Goal: Communication & Community: Share content

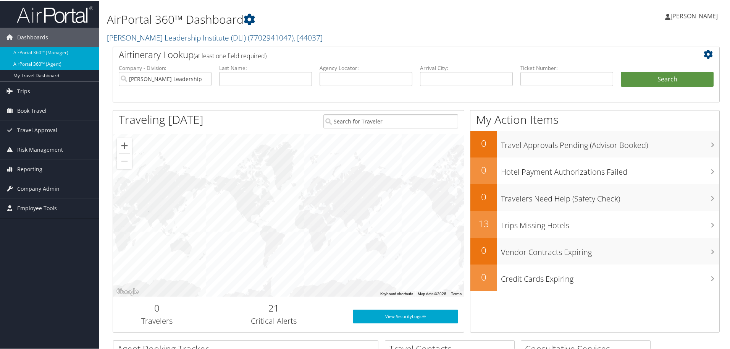
click at [50, 60] on link "AirPortal 360™ (Agent)" at bounding box center [49, 63] width 99 height 11
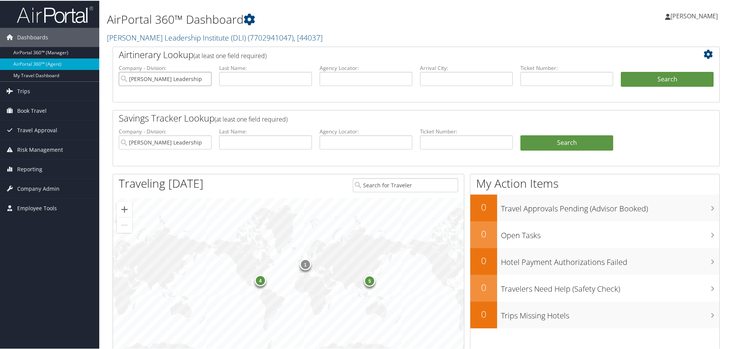
click at [204, 77] on input "Douglass Leadership Institute (DLI)" at bounding box center [165, 78] width 93 height 14
click at [329, 137] on input "text" at bounding box center [366, 141] width 93 height 14
type input "nrmxxf"
click at [565, 146] on link "Search" at bounding box center [567, 141] width 93 height 15
click at [203, 141] on input "[PERSON_NAME] Leadership Institute (DLI)" at bounding box center [165, 141] width 93 height 14
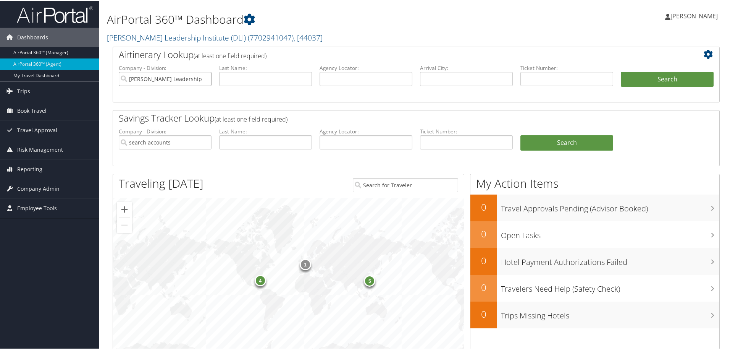
click at [206, 78] on input "Douglass Leadership Institute (DLI)" at bounding box center [165, 78] width 93 height 14
click at [392, 76] on input "text" at bounding box center [366, 78] width 93 height 14
type input "nrmxxf"
click at [649, 79] on button "Search" at bounding box center [667, 78] width 93 height 15
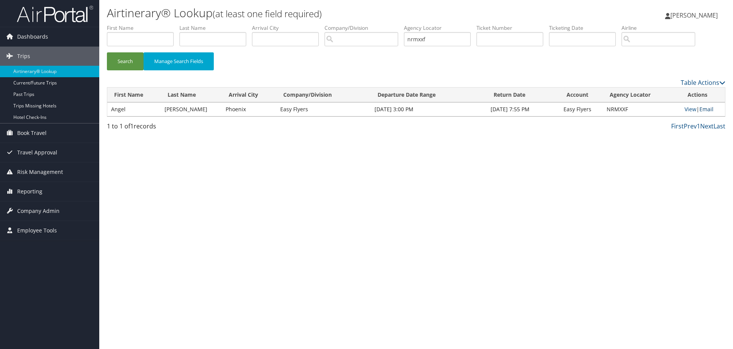
click at [705, 109] on link "Email" at bounding box center [707, 108] width 14 height 7
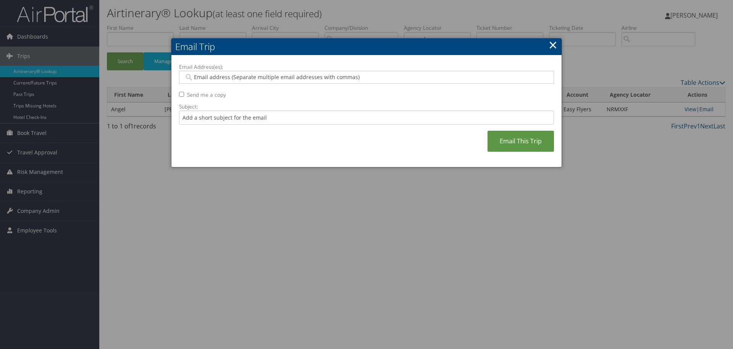
click at [327, 75] on input "Email Address(es):" at bounding box center [366, 77] width 365 height 8
paste input "[EMAIL_ADDRESS][PERSON_NAME][DOMAIN_NAME], [PERSON_NAME][DOMAIN_NAME][EMAIL_ADD…"
type input "[EMAIL_ADDRESS][PERSON_NAME][DOMAIN_NAME], [PERSON_NAME][DOMAIN_NAME][EMAIL_ADD…"
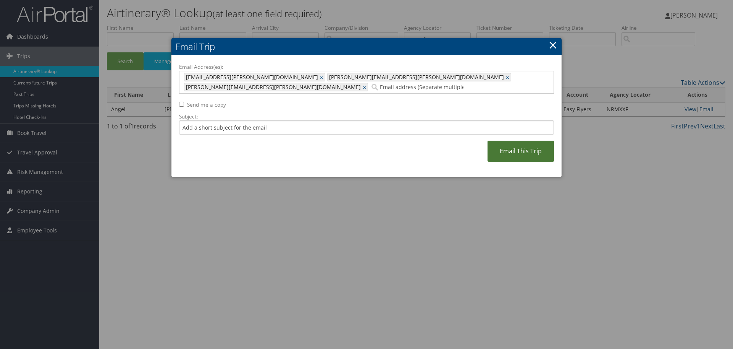
click at [513, 141] on link "Email This Trip" at bounding box center [521, 151] width 66 height 21
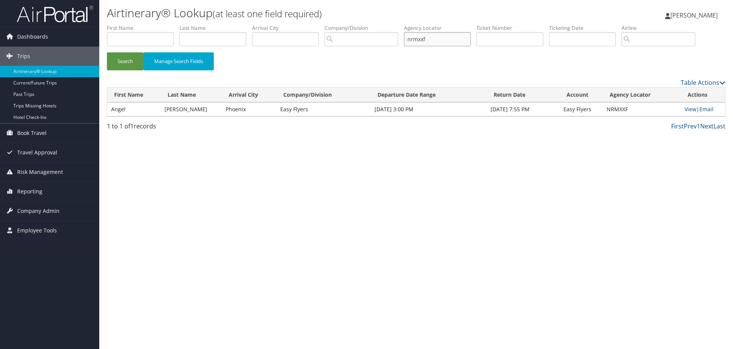
drag, startPoint x: 441, startPoint y: 42, endPoint x: 367, endPoint y: 42, distance: 73.7
click at [367, 24] on ul "First Name Last Name Departure City Arrival City Company/Division Airport/City …" at bounding box center [416, 24] width 619 height 0
type input "w"
type input "wscbuv"
click at [107, 52] on button "Search" at bounding box center [125, 61] width 37 height 18
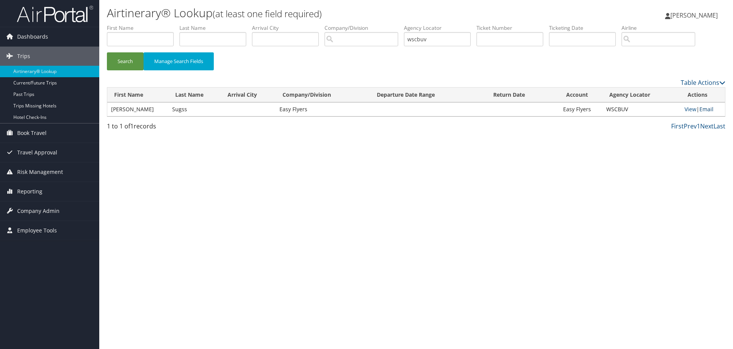
click at [704, 107] on link "Email" at bounding box center [707, 108] width 14 height 7
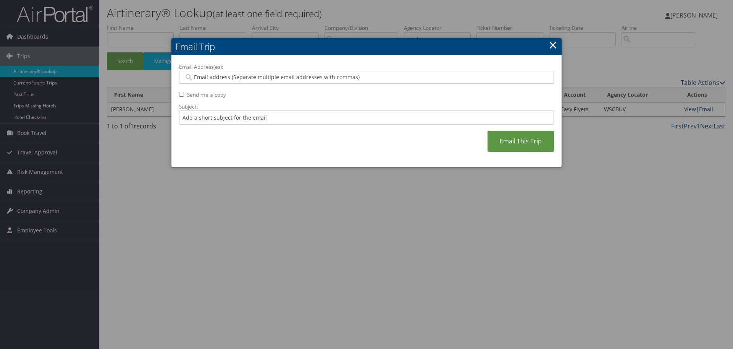
click at [319, 80] on input "Email Address(es):" at bounding box center [366, 77] width 365 height 8
paste input "saudia.teja@easyflyers.com, adrian.sanchez@easyflyers.com, veronica.sanchez@eas…"
type input "saudia.teja@easyflyers.com, adrian.sanchez@easyflyers.com, veronica.sanchez@eas…"
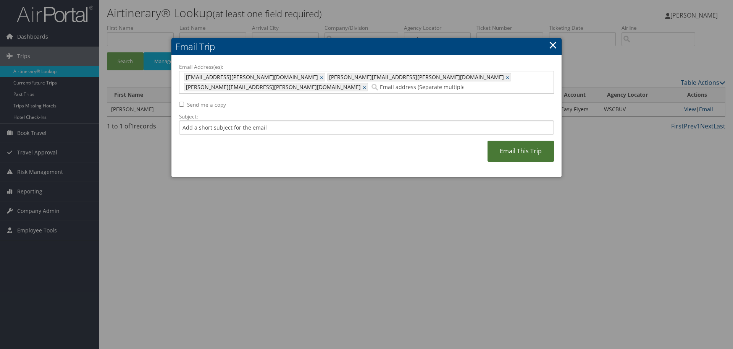
click at [501, 141] on link "Email This Trip" at bounding box center [521, 151] width 66 height 21
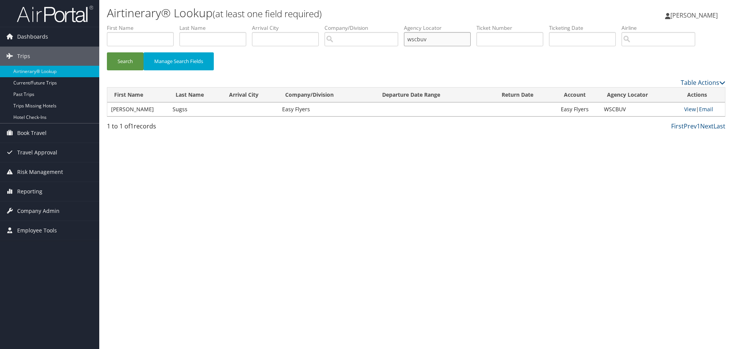
drag, startPoint x: 437, startPoint y: 41, endPoint x: 352, endPoint y: 37, distance: 84.9
click at [352, 24] on ul "First Name Last Name Departure City Arrival City Company/Division Airport/City …" at bounding box center [416, 24] width 619 height 0
type input "okbzrx"
click at [107, 52] on button "Search" at bounding box center [125, 61] width 37 height 18
click at [703, 110] on link "Email" at bounding box center [708, 108] width 14 height 7
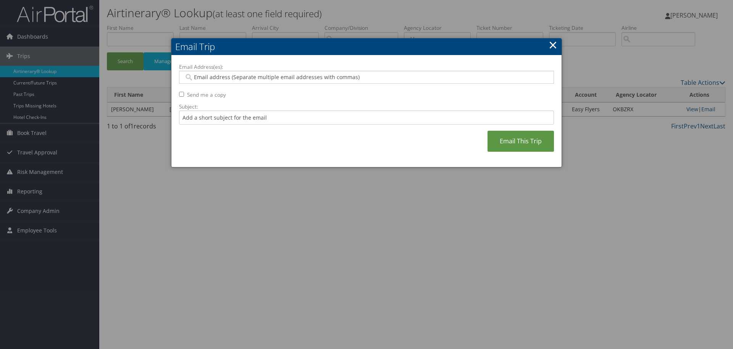
click at [434, 77] on input "Email Address(es):" at bounding box center [366, 77] width 365 height 8
paste input "saudia.teja@easyflyers.com, adrian.sanchez@easyflyers.com, veronica.sanchez@eas…"
type input "saudia.teja@easyflyers.com, adrian.sanchez@easyflyers.com, veronica.sanchez@eas…"
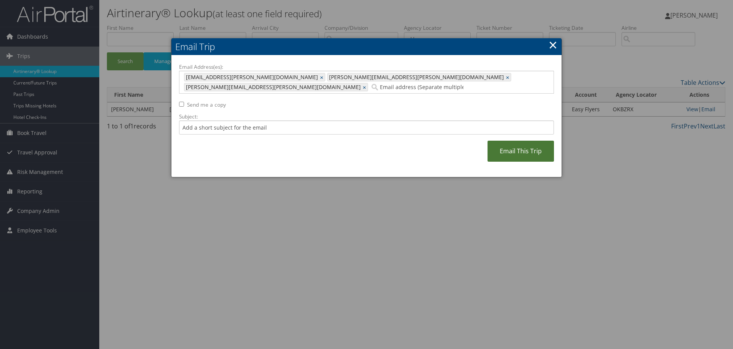
click at [513, 141] on link "Email This Trip" at bounding box center [521, 151] width 66 height 21
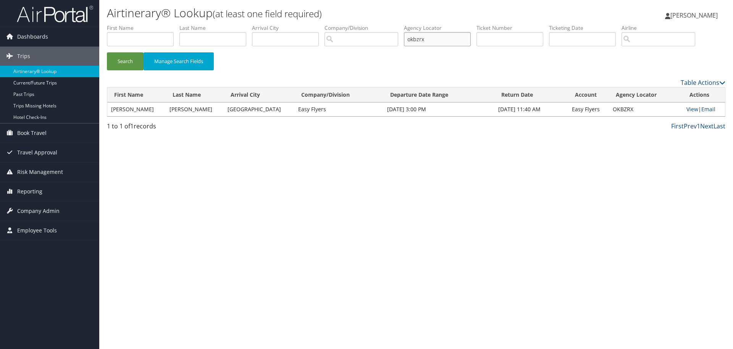
drag, startPoint x: 454, startPoint y: 38, endPoint x: 255, endPoint y: 46, distance: 198.7
click at [255, 24] on ul "First Name Last Name Departure City Arrival City Company/Division Airport/City …" at bounding box center [416, 24] width 619 height 0
type input "mcjqxc"
click at [107, 52] on button "Search" at bounding box center [125, 61] width 37 height 18
click at [710, 108] on link "Email" at bounding box center [709, 108] width 14 height 7
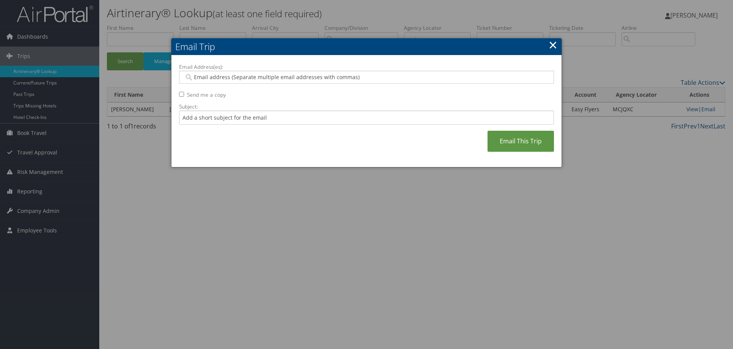
click at [297, 76] on input "Email Address(es):" at bounding box center [366, 77] width 365 height 8
paste input "saudia.teja@easyflyers.com, adrian.sanchez@easyflyers.com, veronica.sanchez@eas…"
type input "saudia.teja@easyflyers.com, adrian.sanchez@easyflyers.com, veronica.sanchez@eas…"
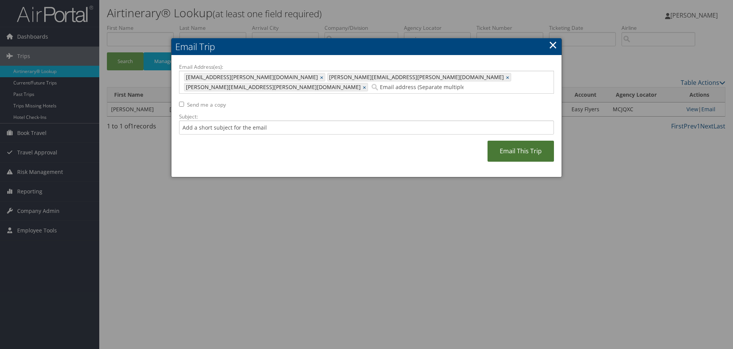
click at [504, 143] on link "Email This Trip" at bounding box center [521, 151] width 66 height 21
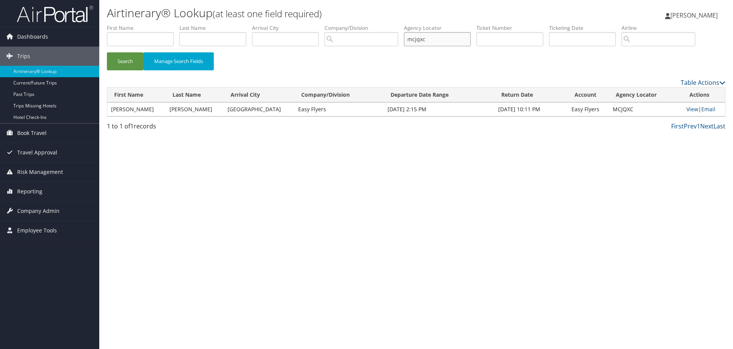
drag, startPoint x: 443, startPoint y: 37, endPoint x: 348, endPoint y: 48, distance: 96.1
click at [348, 24] on ul "First Name Last Name Departure City Arrival City Company/Division Airport/City …" at bounding box center [416, 24] width 619 height 0
type input "ewxgkf"
click at [107, 52] on button "Search" at bounding box center [125, 61] width 37 height 18
click at [703, 107] on link "Email" at bounding box center [709, 108] width 14 height 7
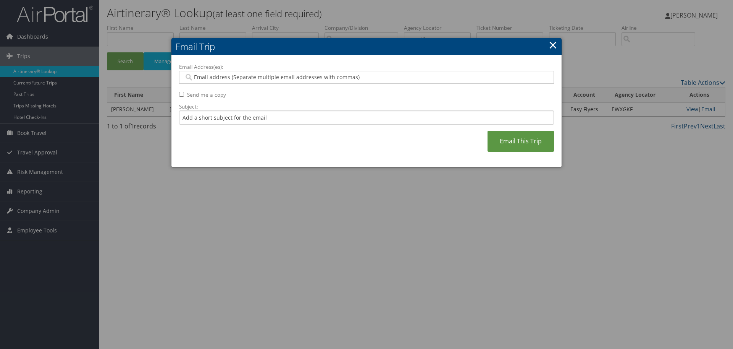
click at [362, 77] on input "Email Address(es):" at bounding box center [366, 77] width 365 height 8
paste input "saudia.teja@easyflyers.com, adrian.sanchez@easyflyers.com, veronica.sanchez@eas…"
type input "saudia.teja@easyflyers.com, adrian.sanchez@easyflyers.com, veronica.sanchez@eas…"
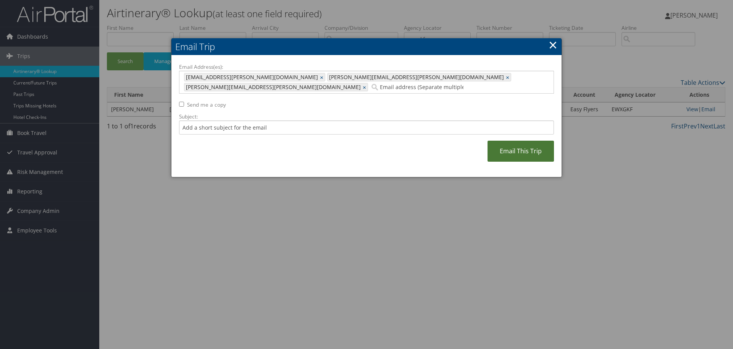
click at [511, 141] on link "Email This Trip" at bounding box center [521, 151] width 66 height 21
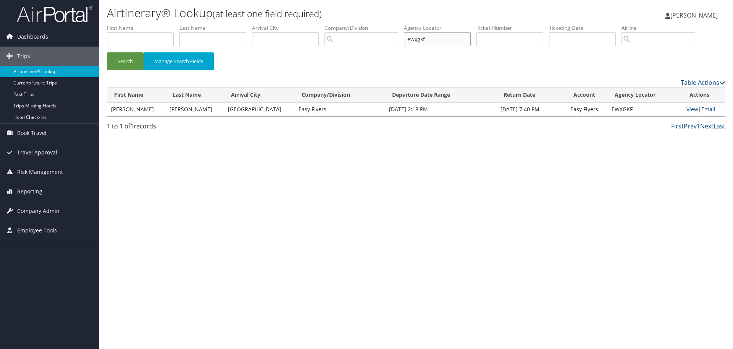
drag, startPoint x: 442, startPoint y: 37, endPoint x: 317, endPoint y: 45, distance: 125.5
click at [317, 24] on ul "First Name Last Name Departure City Arrival City Company/Division Airport/City …" at bounding box center [416, 24] width 619 height 0
type input "dlbgxw"
click at [107, 52] on button "Search" at bounding box center [125, 61] width 37 height 18
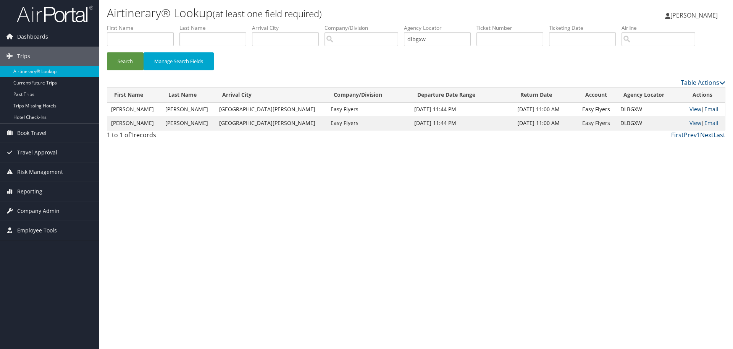
click at [707, 110] on link "Email" at bounding box center [712, 108] width 14 height 7
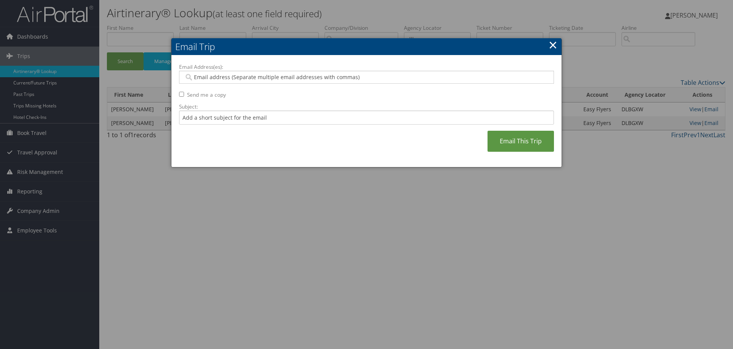
click at [388, 78] on input "Email Address(es):" at bounding box center [366, 77] width 365 height 8
paste input "saudia.teja@easyflyers.com, adrian.sanchez@easyflyers.com, veronica.sanchez@eas…"
type input "saudia.teja@easyflyers.com, adrian.sanchez@easyflyers.com, veronica.sanchez@eas…"
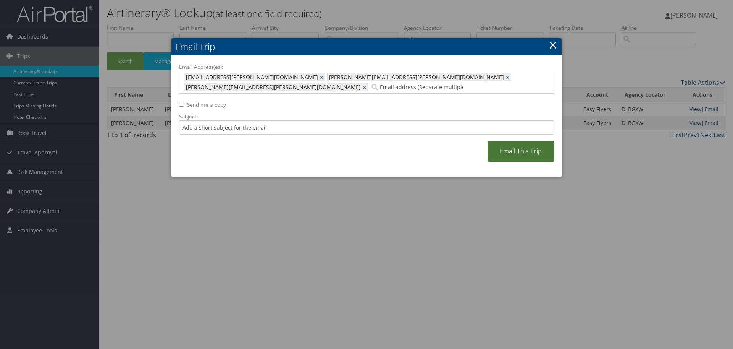
click at [511, 141] on link "Email This Trip" at bounding box center [521, 151] width 66 height 21
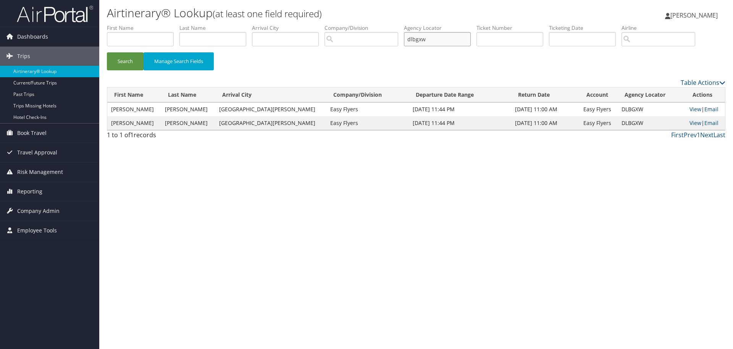
drag, startPoint x: 444, startPoint y: 40, endPoint x: 283, endPoint y: 40, distance: 161.2
click at [283, 24] on ul "First Name Last Name Departure City Arrival City Company/Division Airport/City …" at bounding box center [416, 24] width 619 height 0
type input "cibzno"
click at [107, 52] on button "Search" at bounding box center [125, 61] width 37 height 18
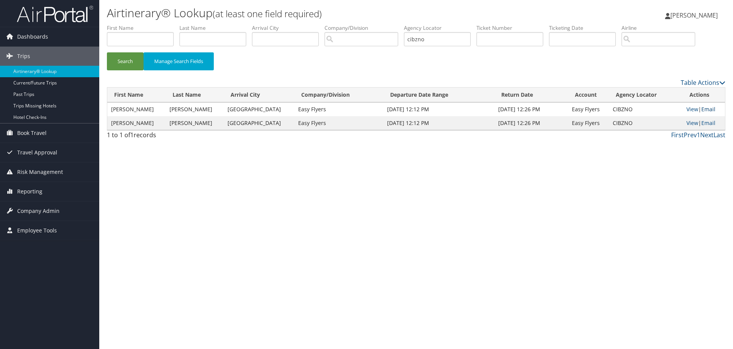
click at [709, 108] on link "Email" at bounding box center [709, 108] width 14 height 7
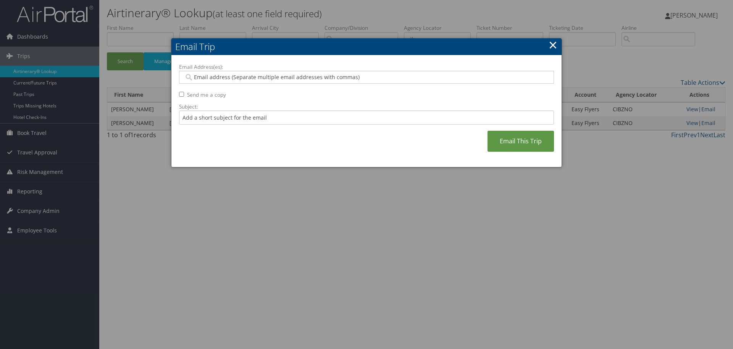
click at [358, 79] on input "Email Address(es):" at bounding box center [366, 77] width 365 height 8
paste input "saudia.teja@easyflyers.com, adrian.sanchez@easyflyers.com, veronica.sanchez@eas…"
type input "saudia.teja@easyflyers.com, adrian.sanchez@easyflyers.com, veronica.sanchez@eas…"
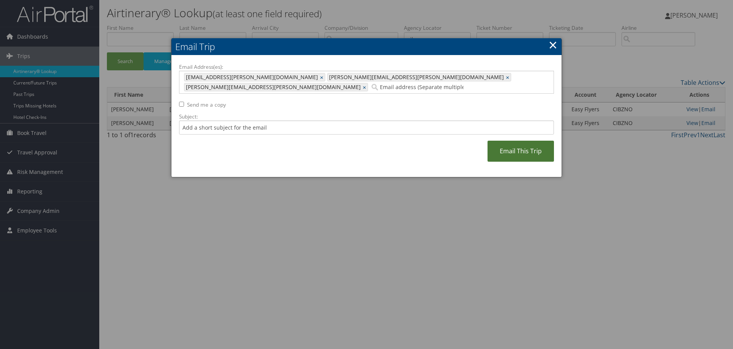
click at [522, 141] on link "Email This Trip" at bounding box center [521, 151] width 66 height 21
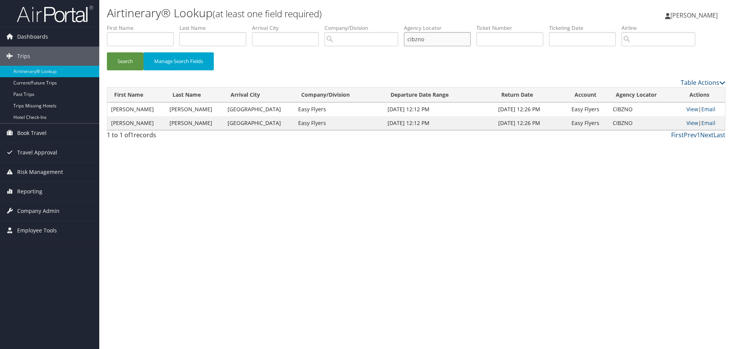
drag, startPoint x: 449, startPoint y: 36, endPoint x: 321, endPoint y: 39, distance: 128.0
click at [321, 24] on ul "First Name Last Name Departure City Arrival City Company/Division Airport/City …" at bounding box center [416, 24] width 619 height 0
type input "lbcrpr"
click at [107, 52] on button "Search" at bounding box center [125, 61] width 37 height 18
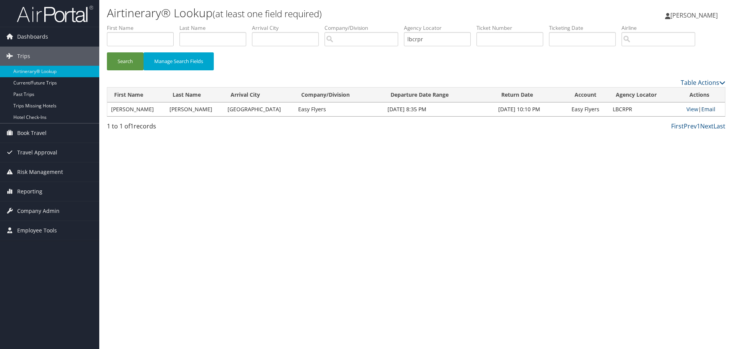
click at [705, 108] on link "Email" at bounding box center [709, 108] width 14 height 7
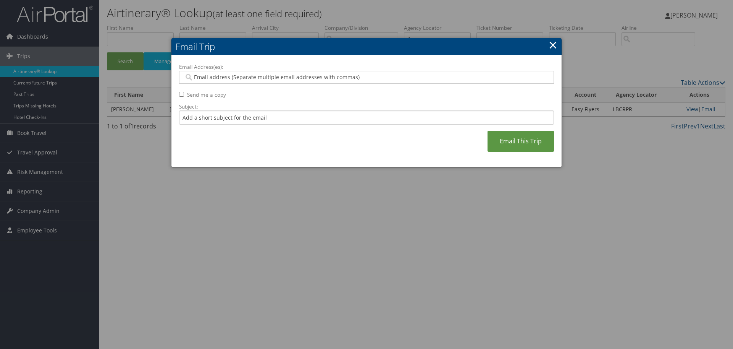
click at [388, 76] on input "Email Address(es):" at bounding box center [366, 77] width 365 height 8
paste input "saudia.teja@easyflyers.com, adrian.sanchez@easyflyers.com, veronica.sanchez@eas…"
type input "saudia.teja@easyflyers.com, adrian.sanchez@easyflyers.com, veronica.sanchez@eas…"
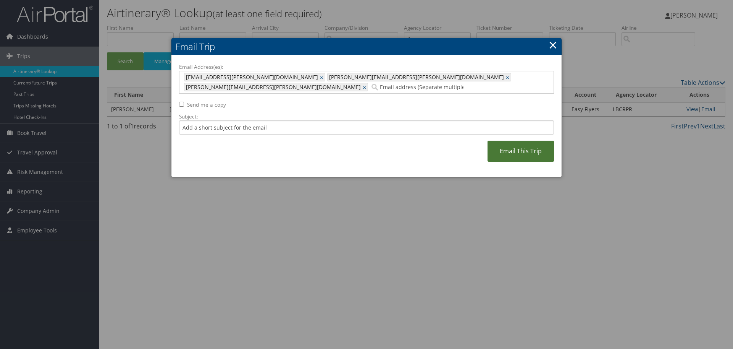
click at [532, 145] on link "Email This Trip" at bounding box center [521, 151] width 66 height 21
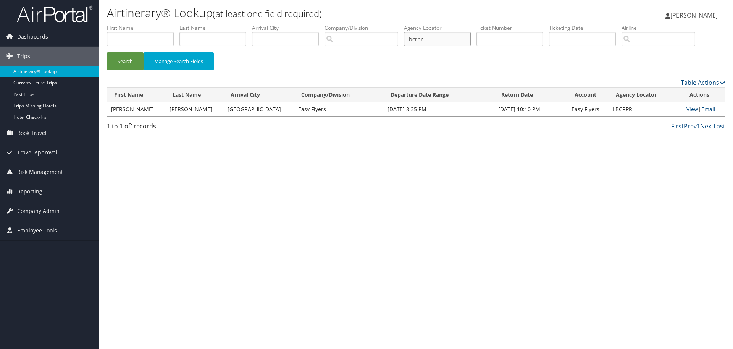
drag, startPoint x: 436, startPoint y: 39, endPoint x: 291, endPoint y: 39, distance: 144.4
click at [291, 24] on ul "First Name Last Name Departure City Arrival City Company/Division Airport/City …" at bounding box center [416, 24] width 619 height 0
type input "hlemfl"
click at [107, 52] on button "Search" at bounding box center [125, 61] width 37 height 18
click at [705, 108] on link "Email" at bounding box center [709, 108] width 14 height 7
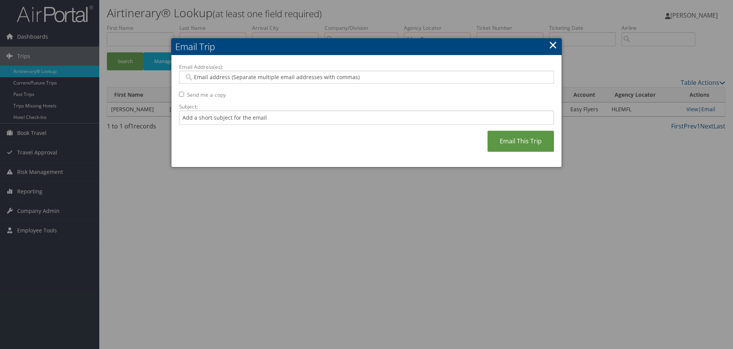
click at [341, 77] on input "Email Address(es):" at bounding box center [366, 77] width 365 height 8
paste input "saudia.teja@easyflyers.com, adrian.sanchez@easyflyers.com, veronica.sanchez@eas…"
type input "saudia.teja@easyflyers.com, adrian.sanchez@easyflyers.com, veronica.sanchez@eas…"
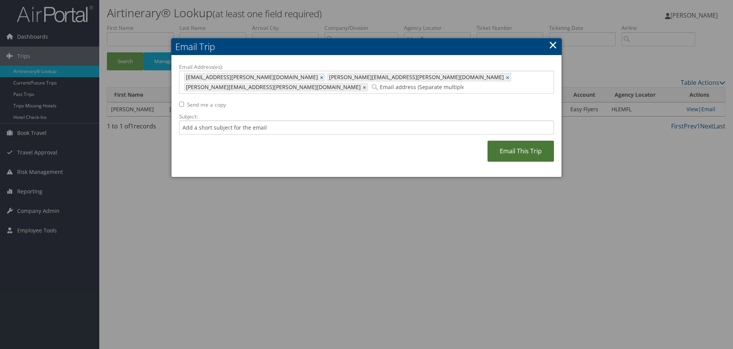
click at [529, 141] on link "Email This Trip" at bounding box center [521, 151] width 66 height 21
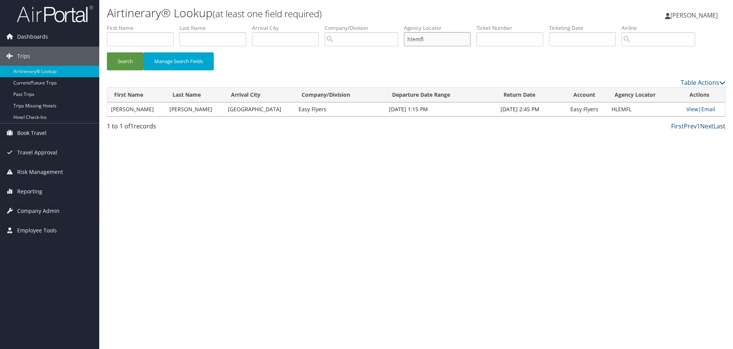
drag, startPoint x: 450, startPoint y: 40, endPoint x: 157, endPoint y: 40, distance: 292.5
click at [157, 24] on ul "First Name Last Name Departure City Arrival City Company/Division Airport/City …" at bounding box center [416, 24] width 619 height 0
type input "ctgugy"
click at [107, 52] on button "Search" at bounding box center [125, 61] width 37 height 18
click at [704, 107] on link "Email" at bounding box center [709, 108] width 14 height 7
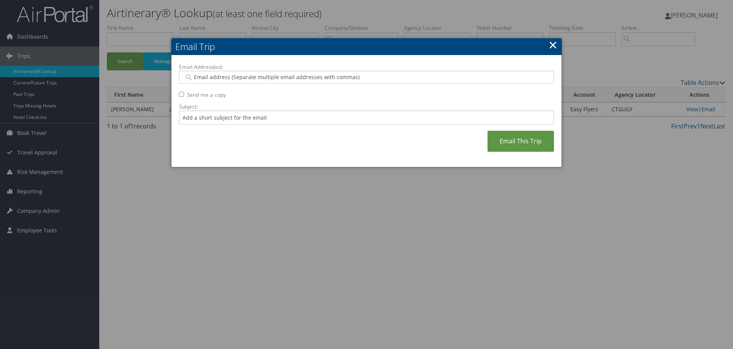
click at [344, 78] on input "Email Address(es):" at bounding box center [366, 77] width 365 height 8
paste input "saudia.teja@easyflyers.com, adrian.sanchez@easyflyers.com, veronica.sanchez@eas…"
type input "saudia.teja@easyflyers.com, adrian.sanchez@easyflyers.com, veronica.sanchez@eas…"
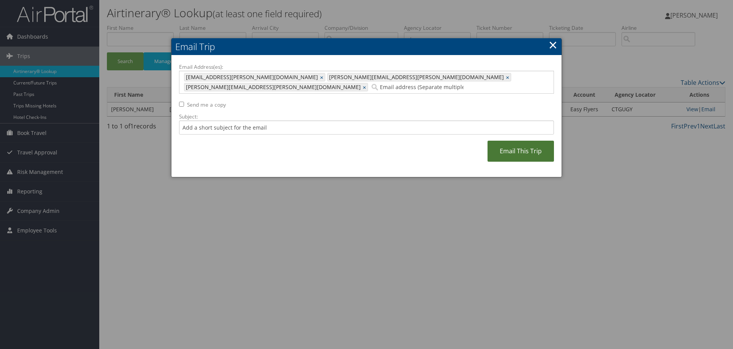
click at [527, 141] on link "Email This Trip" at bounding box center [521, 151] width 66 height 21
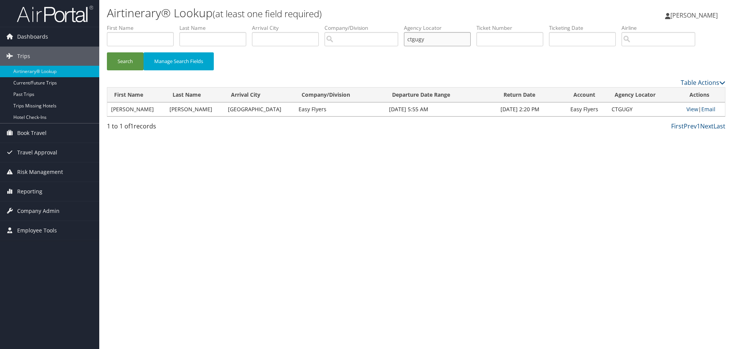
drag, startPoint x: 451, startPoint y: 39, endPoint x: 255, endPoint y: 39, distance: 195.9
click at [255, 24] on ul "First Name Last Name Departure City Arrival City Company/Division Airport/City …" at bounding box center [416, 24] width 619 height 0
type input "lzoxsz"
click at [107, 52] on button "Search" at bounding box center [125, 61] width 37 height 18
click at [706, 110] on link "Email" at bounding box center [707, 108] width 14 height 7
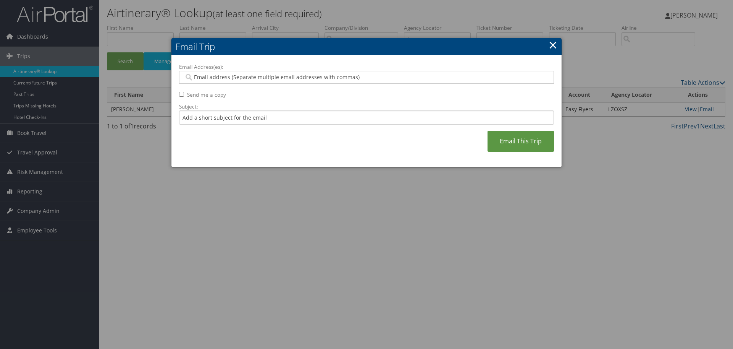
click at [289, 76] on input "Email Address(es):" at bounding box center [366, 77] width 365 height 8
paste input "saudia.teja@easyflyers.com, adrian.sanchez@easyflyers.com, veronica.sanchez@eas…"
type input "saudia.teja@easyflyers.com, adrian.sanchez@easyflyers.com, veronica.sanchez@eas…"
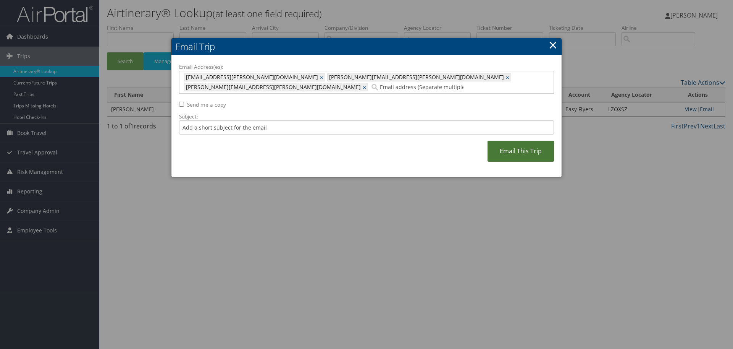
click at [526, 141] on link "Email This Trip" at bounding box center [521, 151] width 66 height 21
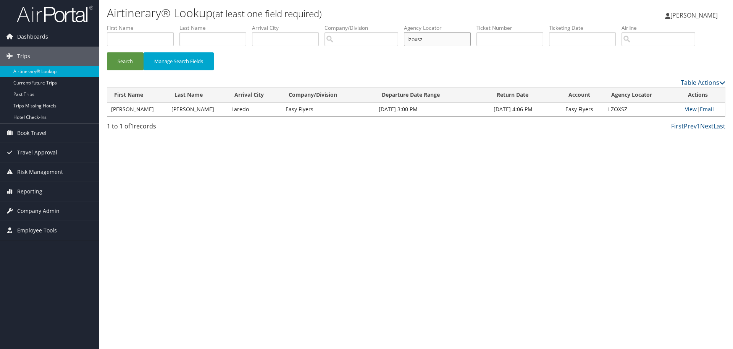
drag, startPoint x: 451, startPoint y: 37, endPoint x: 244, endPoint y: 44, distance: 206.3
click at [244, 24] on ul "First Name Last Name Departure City Arrival City Company/Division Airport/City …" at bounding box center [416, 24] width 619 height 0
type input "yxdnlw"
click at [107, 52] on button "Search" at bounding box center [125, 61] width 37 height 18
click at [703, 107] on link "Email" at bounding box center [708, 108] width 14 height 7
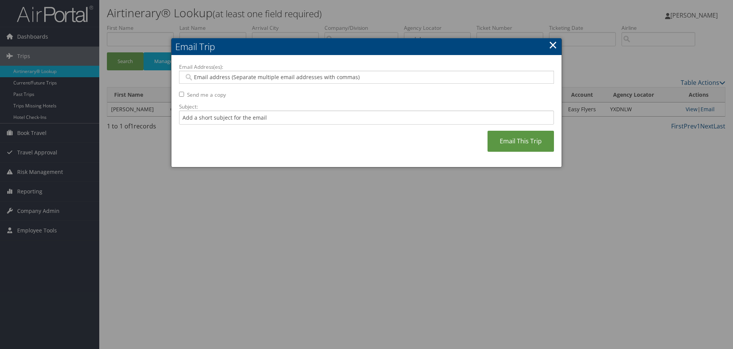
click at [335, 78] on input "Email Address(es):" at bounding box center [366, 77] width 365 height 8
paste input "saudia.teja@easyflyers.com, adrian.sanchez@easyflyers.com, veronica.sanchez@eas…"
type input "saudia.teja@easyflyers.com, adrian.sanchez@easyflyers.com, veronica.sanchez@eas…"
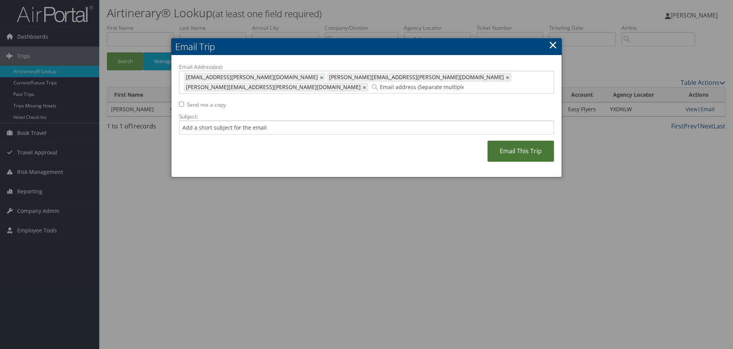
click at [504, 141] on link "Email This Trip" at bounding box center [521, 151] width 66 height 21
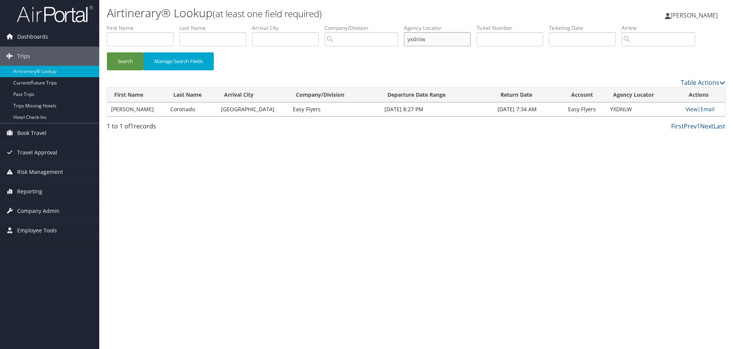
drag, startPoint x: 436, startPoint y: 39, endPoint x: 243, endPoint y: 39, distance: 193.2
click at [243, 24] on ul "First Name Last Name Departure City Arrival City Company/Division Airport/City …" at bounding box center [416, 24] width 619 height 0
type input "nbyjxv"
click at [107, 52] on button "Search" at bounding box center [125, 61] width 37 height 18
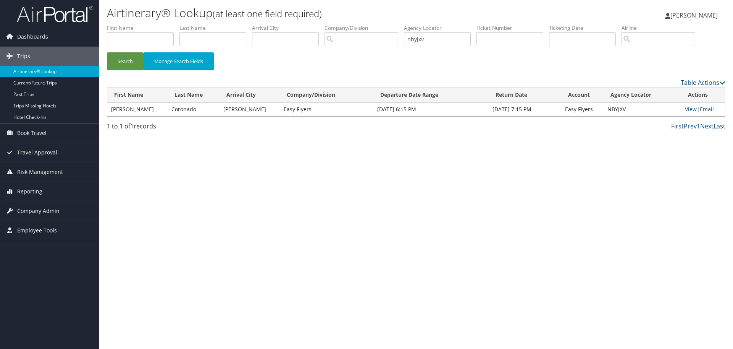
click at [713, 108] on td "View | Email" at bounding box center [703, 109] width 44 height 14
click at [710, 110] on link "Email" at bounding box center [707, 108] width 14 height 7
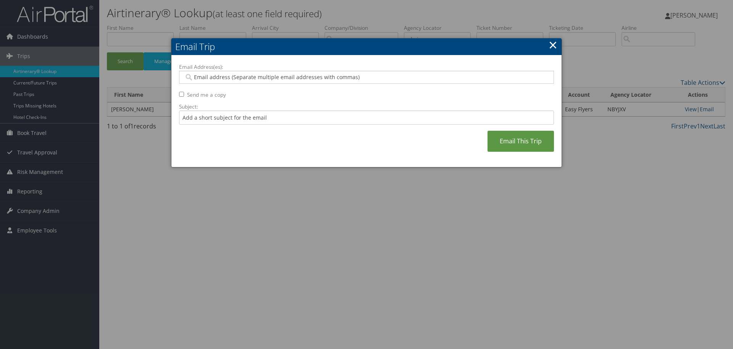
click at [361, 74] on input "Email Address(es):" at bounding box center [366, 77] width 365 height 8
paste input "saudia.teja@easyflyers.com, adrian.sanchez@easyflyers.com, veronica.sanchez@eas…"
type input "saudia.teja@easyflyers.com, adrian.sanchez@easyflyers.com, veronica.sanchez@eas…"
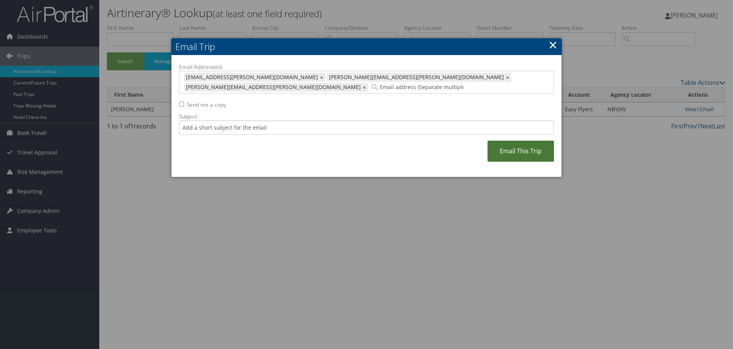
click at [532, 141] on link "Email This Trip" at bounding box center [521, 151] width 66 height 21
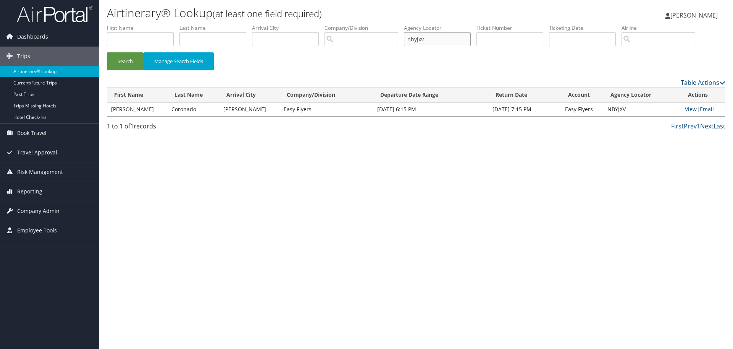
drag, startPoint x: 460, startPoint y: 41, endPoint x: 259, endPoint y: 41, distance: 200.5
click at [259, 24] on ul "First Name Last Name Departure City Arrival City Company/Division Airport/City …" at bounding box center [416, 24] width 619 height 0
type input "ejigdk"
click at [107, 52] on button "Search" at bounding box center [125, 61] width 37 height 18
click at [710, 110] on link "Email" at bounding box center [709, 108] width 14 height 7
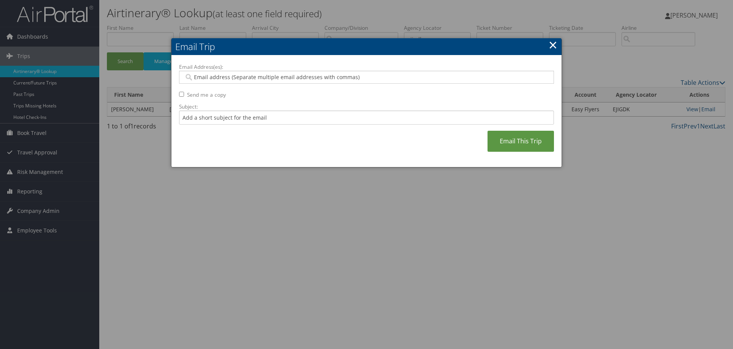
click at [362, 78] on input "Email Address(es):" at bounding box center [366, 77] width 365 height 8
paste input "saudia.teja@easyflyers.com, adrian.sanchez@easyflyers.com, veronica.sanchez@eas…"
type input "saudia.teja@easyflyers.com, adrian.sanchez@easyflyers.com, veronica.sanchez@eas…"
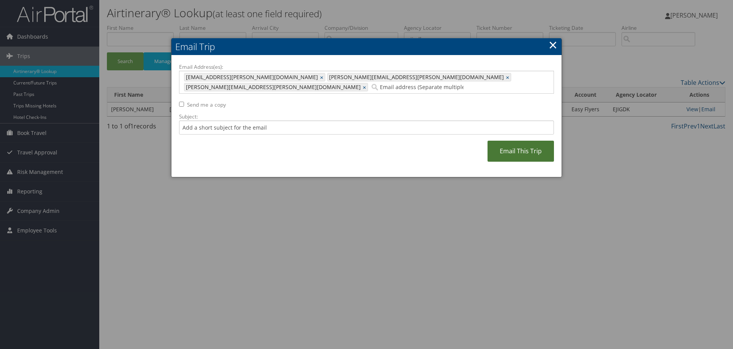
click at [511, 141] on link "Email This Trip" at bounding box center [521, 151] width 66 height 21
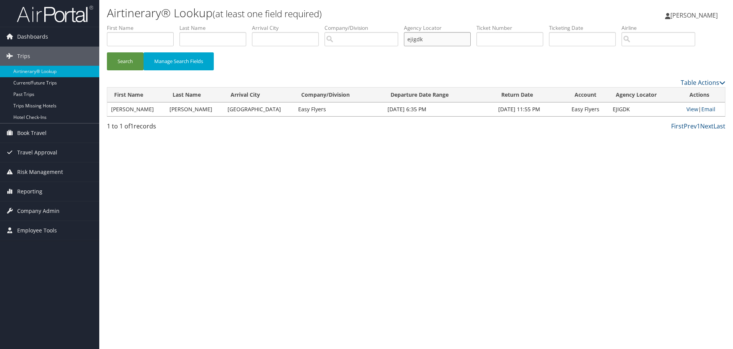
drag, startPoint x: 430, startPoint y: 37, endPoint x: 293, endPoint y: 37, distance: 137.9
click at [293, 24] on ul "First Name Last Name Departure City Arrival City Company/Division Airport/City …" at bounding box center [416, 24] width 619 height 0
type input "arobkt"
click at [107, 52] on button "Search" at bounding box center [125, 61] width 37 height 18
click at [707, 107] on link "Email" at bounding box center [709, 108] width 14 height 7
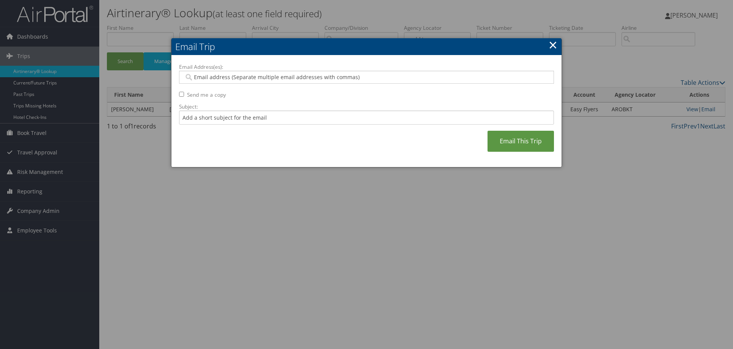
click at [369, 74] on input "Email Address(es):" at bounding box center [366, 77] width 365 height 8
paste input "saudia.teja@easyflyers.com, adrian.sanchez@easyflyers.com, veronica.sanchez@eas…"
type input "saudia.teja@easyflyers.com, adrian.sanchez@easyflyers.com, veronica.sanchez@eas…"
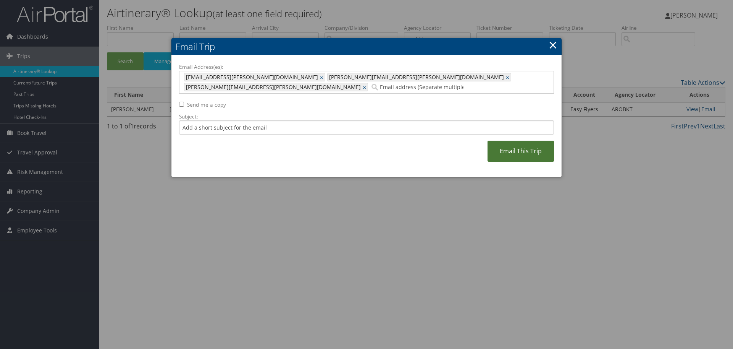
click at [515, 141] on link "Email This Trip" at bounding box center [521, 151] width 66 height 21
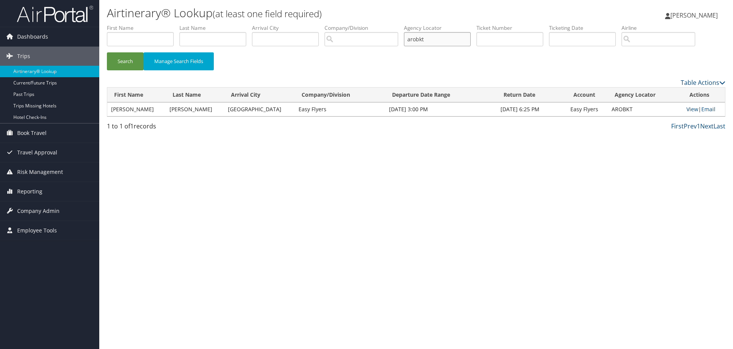
drag, startPoint x: 432, startPoint y: 38, endPoint x: 195, endPoint y: 38, distance: 237.2
click at [195, 24] on ul "First Name Last Name Departure City Arrival City Company/Division Airport/City …" at bounding box center [416, 24] width 619 height 0
type input "kazlnk"
click at [107, 52] on button "Search" at bounding box center [125, 61] width 37 height 18
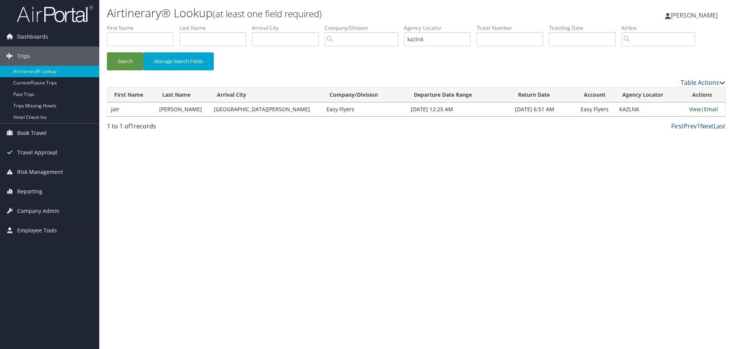
click at [708, 108] on link "Email" at bounding box center [711, 108] width 14 height 7
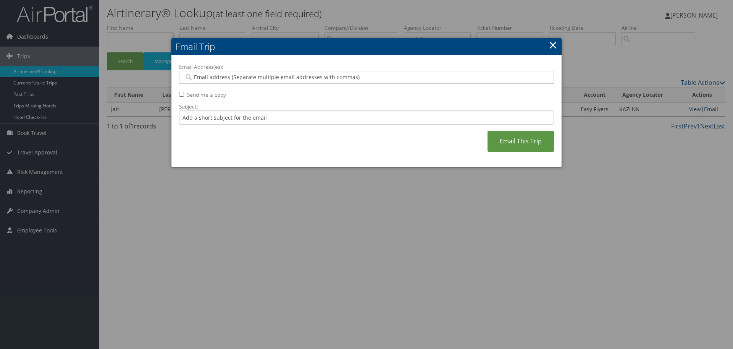
click at [391, 74] on input "Email Address(es):" at bounding box center [366, 77] width 365 height 8
paste input "saudia.teja@easyflyers.com, adrian.sanchez@easyflyers.com, veronica.sanchez@eas…"
type input "saudia.teja@easyflyers.com, adrian.sanchez@easyflyers.com, veronica.sanchez@eas…"
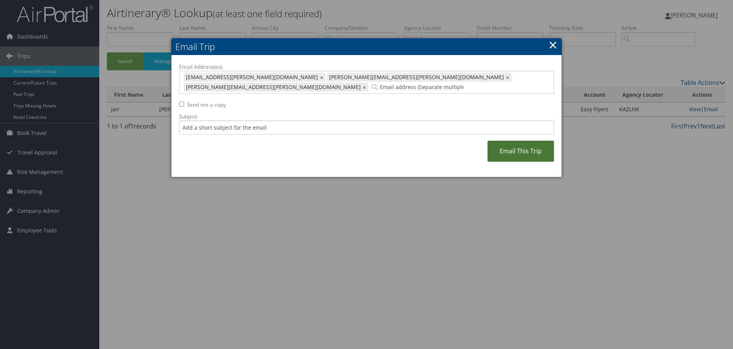
click at [516, 142] on link "Email This Trip" at bounding box center [521, 151] width 66 height 21
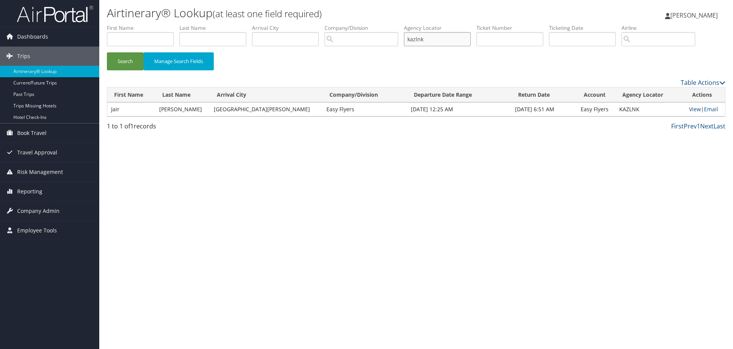
drag, startPoint x: 453, startPoint y: 35, endPoint x: 243, endPoint y: 36, distance: 210.0
click at [243, 24] on ul "First Name Last Name Departure City Arrival City Company/Division Airport/City …" at bounding box center [416, 24] width 619 height 0
type input "npuqxs"
click at [107, 52] on button "Search" at bounding box center [125, 61] width 37 height 18
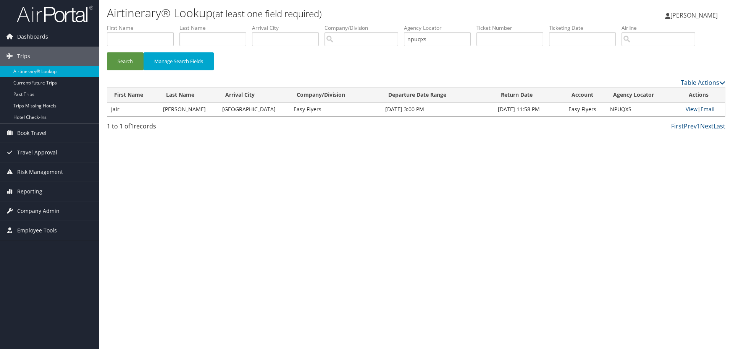
click at [705, 110] on link "Email" at bounding box center [708, 108] width 14 height 7
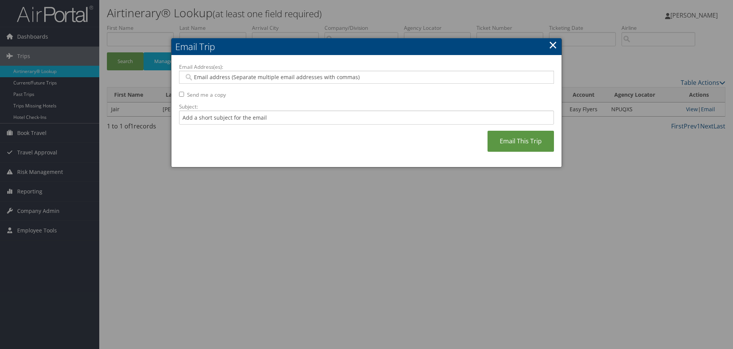
click at [342, 78] on input "Email Address(es):" at bounding box center [366, 77] width 365 height 8
paste input "saudia.teja@easyflyers.com, adrian.sanchez@easyflyers.com, veronica.sanchez@eas…"
type input "saudia.teja@easyflyers.com, adrian.sanchez@easyflyers.com, veronica.sanchez@eas…"
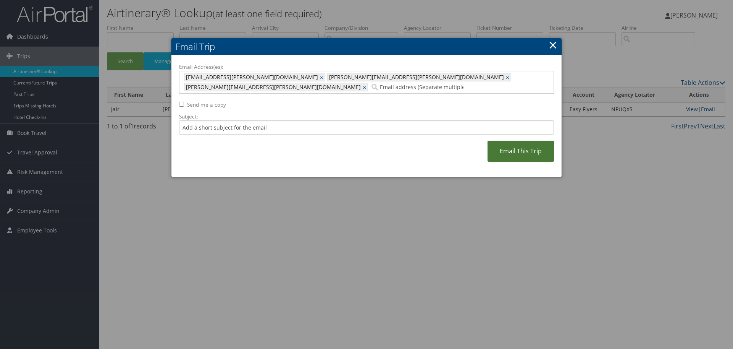
click at [518, 141] on link "Email This Trip" at bounding box center [521, 151] width 66 height 21
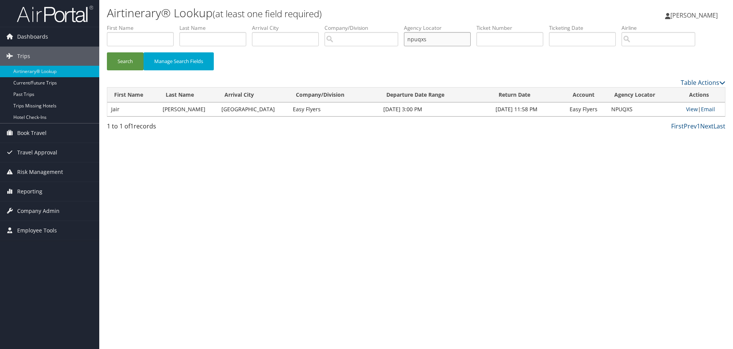
drag, startPoint x: 458, startPoint y: 37, endPoint x: 208, endPoint y: 40, distance: 250.2
click at [208, 24] on ul "First Name Last Name Departure City Arrival City Company/Division Airport/City …" at bounding box center [416, 24] width 619 height 0
type input "hfxzdp"
click at [107, 52] on button "Search" at bounding box center [125, 61] width 37 height 18
click at [704, 108] on link "Email" at bounding box center [708, 108] width 14 height 7
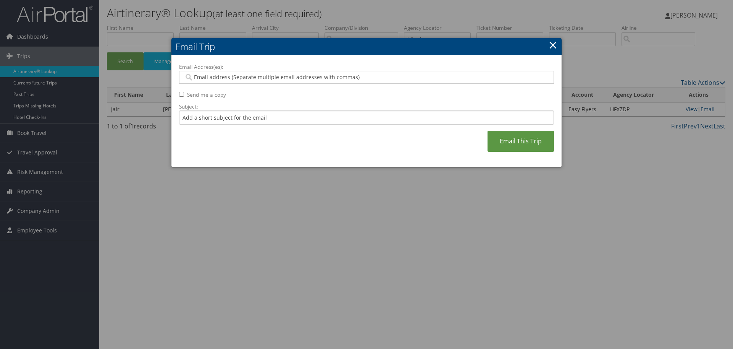
click at [339, 79] on input "Email Address(es):" at bounding box center [366, 77] width 365 height 8
paste input "saudia.teja@easyflyers.com, adrian.sanchez@easyflyers.com, veronica.sanchez@eas…"
type input "saudia.teja@easyflyers.com, adrian.sanchez@easyflyers.com, veronica.sanchez@eas…"
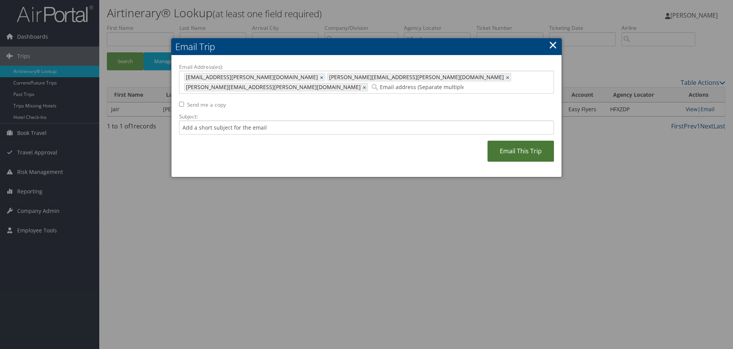
click at [519, 142] on link "Email This Trip" at bounding box center [521, 151] width 66 height 21
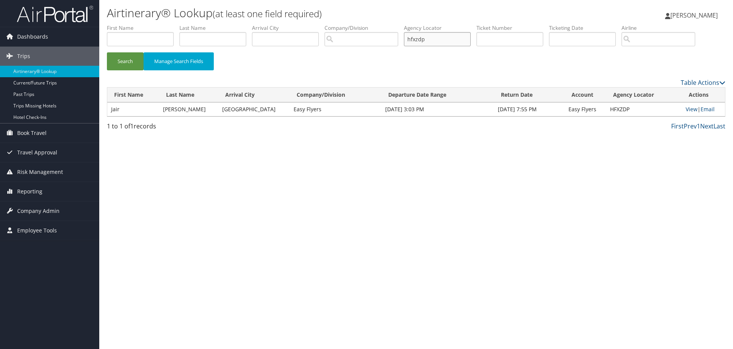
drag, startPoint x: 446, startPoint y: 37, endPoint x: 202, endPoint y: 36, distance: 244.0
click at [202, 24] on ul "First Name Last Name Departure City Arrival City Company/Division Airport/City …" at bounding box center [416, 24] width 619 height 0
type input "gwaakj"
click at [107, 52] on button "Search" at bounding box center [125, 61] width 37 height 18
click at [707, 106] on link "Email" at bounding box center [707, 108] width 14 height 7
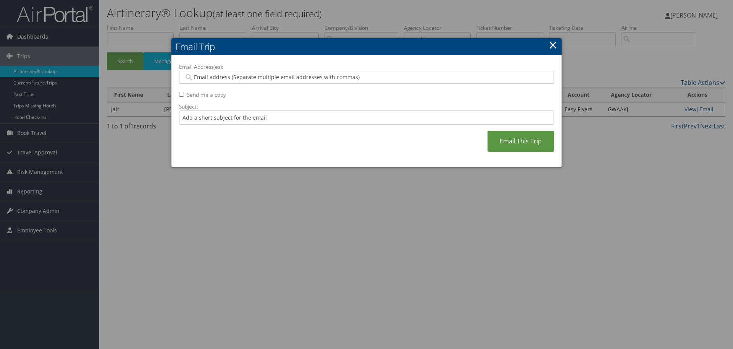
click at [353, 74] on input "Email Address(es):" at bounding box center [366, 77] width 365 height 8
paste input "saudia.teja@easyflyers.com, adrian.sanchez@easyflyers.com, veronica.sanchez@eas…"
type input "saudia.teja@easyflyers.com, adrian.sanchez@easyflyers.com, veronica.sanchez@eas…"
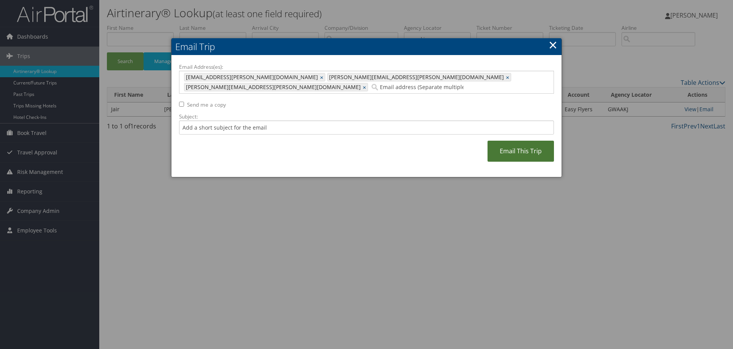
click at [509, 141] on link "Email This Trip" at bounding box center [521, 151] width 66 height 21
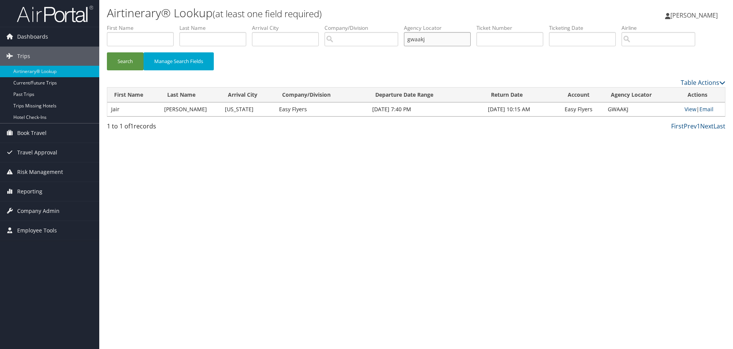
drag, startPoint x: 450, startPoint y: 40, endPoint x: 154, endPoint y: 40, distance: 296.0
click at [154, 24] on ul "First Name Last Name Departure City Arrival City Company/Division Airport/City …" at bounding box center [416, 24] width 619 height 0
type input "kfylhl"
click at [107, 52] on button "Search" at bounding box center [125, 61] width 37 height 18
click at [699, 109] on td "View | Email" at bounding box center [703, 109] width 44 height 14
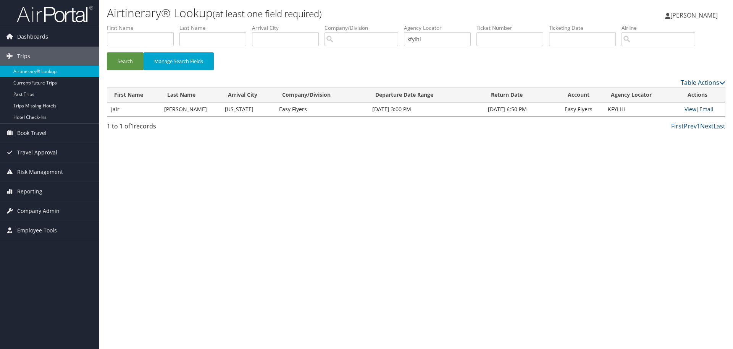
click at [708, 109] on link "Email" at bounding box center [707, 108] width 14 height 7
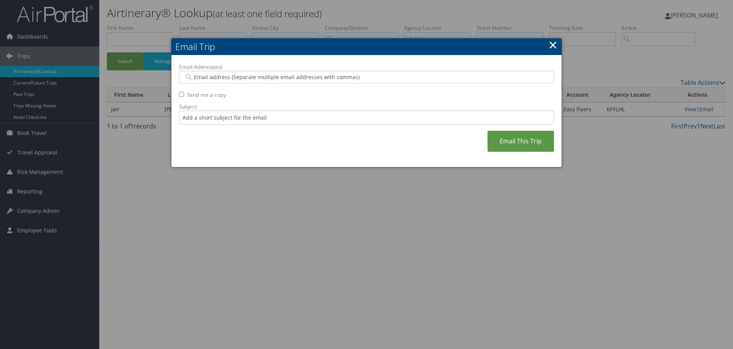
click at [322, 79] on input "Email Address(es):" at bounding box center [366, 77] width 365 height 8
paste input "saudia.teja@easyflyers.com, adrian.sanchez@easyflyers.com, veronica.sanchez@eas…"
type input "saudia.teja@easyflyers.com, adrian.sanchez@easyflyers.com, veronica.sanchez@eas…"
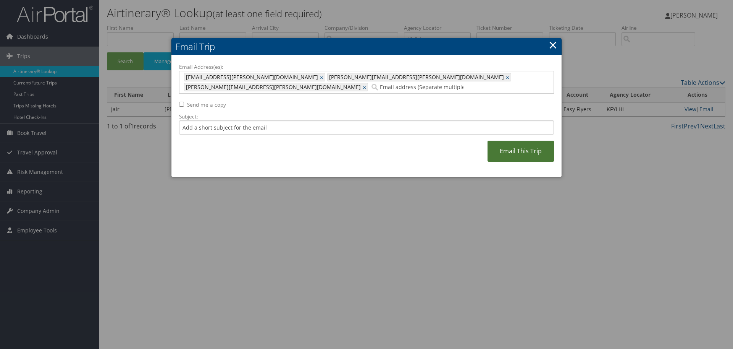
click at [516, 142] on link "Email This Trip" at bounding box center [521, 151] width 66 height 21
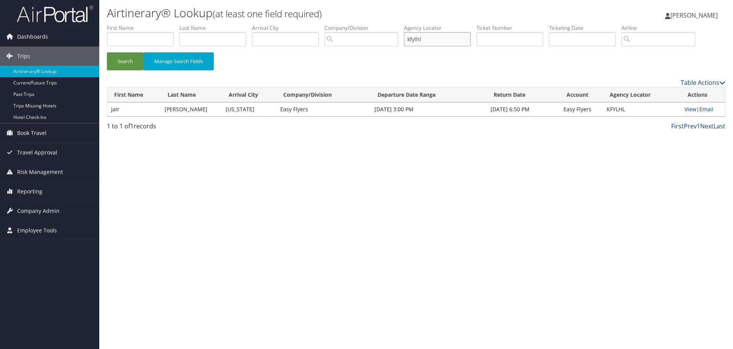
drag, startPoint x: 449, startPoint y: 34, endPoint x: 333, endPoint y: 42, distance: 115.9
click at [333, 24] on ul "First Name Last Name Departure City Arrival City Company/Division Airport/City …" at bounding box center [416, 24] width 619 height 0
type input "smyxis"
click at [107, 52] on button "Search" at bounding box center [125, 61] width 37 height 18
click at [710, 109] on link "Email" at bounding box center [708, 108] width 14 height 7
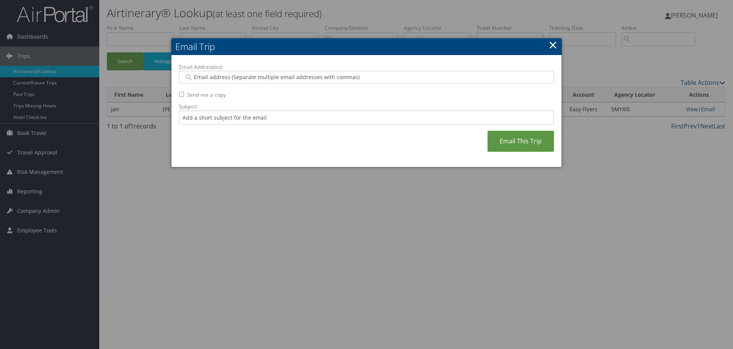
click at [355, 78] on input "Email Address(es):" at bounding box center [366, 77] width 365 height 8
paste input "saudia.teja@easyflyers.com, adrian.sanchez@easyflyers.com, veronica.sanchez@eas…"
type input "saudia.teja@easyflyers.com, adrian.sanchez@easyflyers.com, veronica.sanchez@eas…"
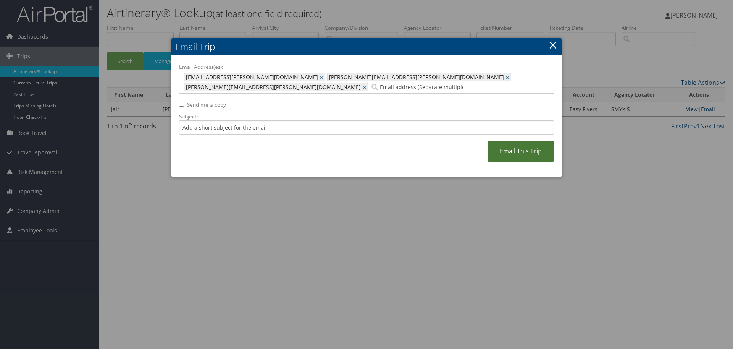
click at [520, 142] on link "Email This Trip" at bounding box center [521, 151] width 66 height 21
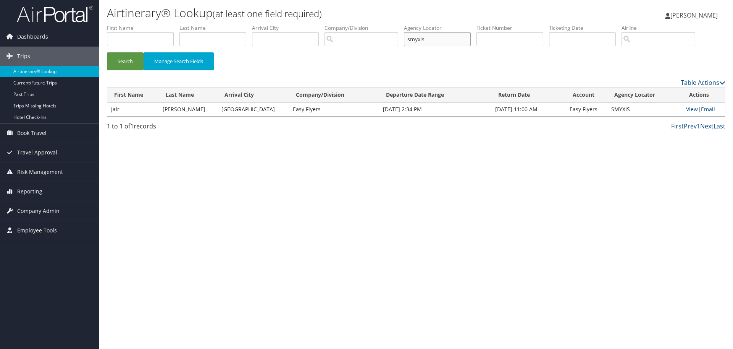
drag, startPoint x: 446, startPoint y: 37, endPoint x: 253, endPoint y: 38, distance: 193.6
click at [253, 24] on ul "First Name Last Name Departure City Arrival City Company/Division Airport/City …" at bounding box center [416, 24] width 619 height 0
type input "yyphyi"
click at [107, 52] on button "Search" at bounding box center [125, 61] width 37 height 18
click at [705, 106] on link "Email" at bounding box center [708, 108] width 14 height 7
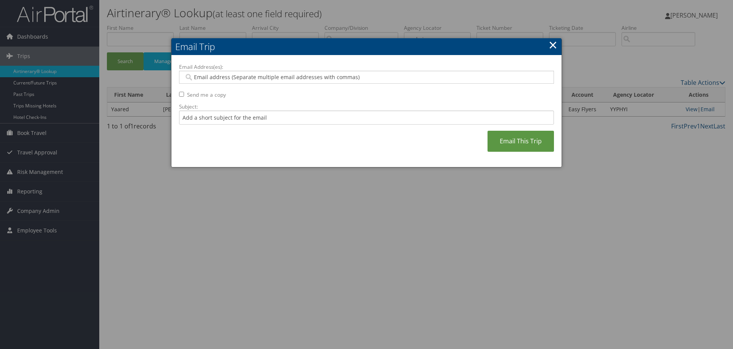
click at [375, 76] on input "Email Address(es):" at bounding box center [366, 77] width 365 height 8
paste input "saudia.teja@easyflyers.com, adrian.sanchez@easyflyers.com, veronica.sanchez@eas…"
type input "saudia.teja@easyflyers.com, adrian.sanchez@easyflyers.com, veronica.sanchez@eas…"
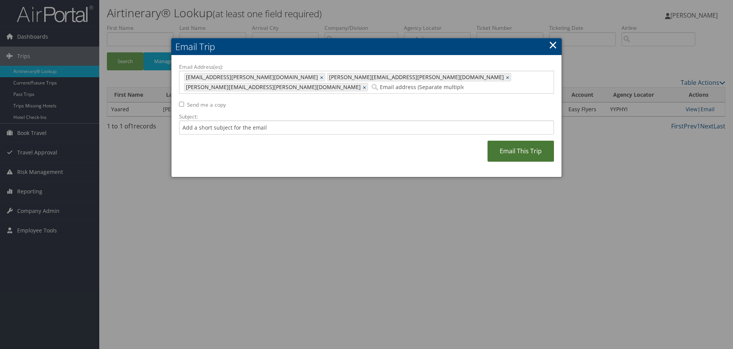
click at [509, 141] on link "Email This Trip" at bounding box center [521, 151] width 66 height 21
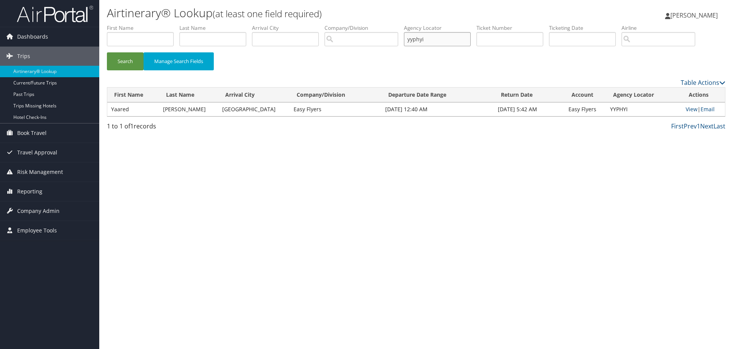
drag, startPoint x: 443, startPoint y: 40, endPoint x: 209, endPoint y: 15, distance: 235.1
click at [209, 15] on div "Airtinerary® Lookup (at least one field required) Gigi Becker Gigi Becker My Se…" at bounding box center [416, 174] width 634 height 349
type input "mhfbio"
click at [107, 52] on button "Search" at bounding box center [125, 61] width 37 height 18
click at [702, 109] on link "Email" at bounding box center [708, 108] width 14 height 7
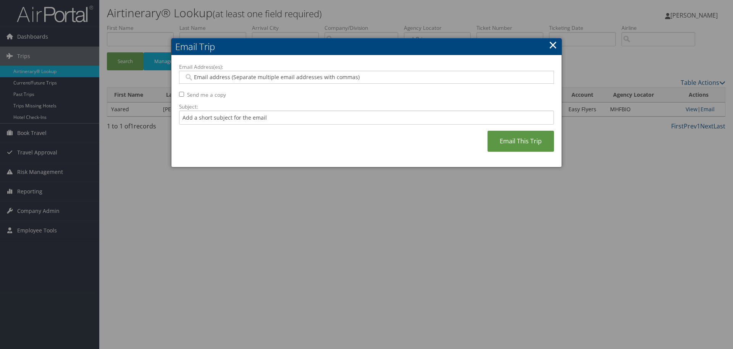
click at [296, 75] on input "Email Address(es):" at bounding box center [366, 77] width 365 height 8
paste input "saudia.teja@easyflyers.com, adrian.sanchez@easyflyers.com, veronica.sanchez@eas…"
type input "saudia.teja@easyflyers.com, adrian.sanchez@easyflyers.com, veronica.sanchez@eas…"
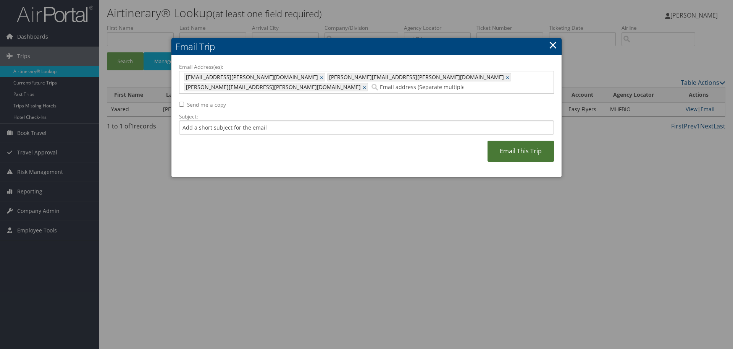
click at [526, 144] on link "Email This Trip" at bounding box center [521, 151] width 66 height 21
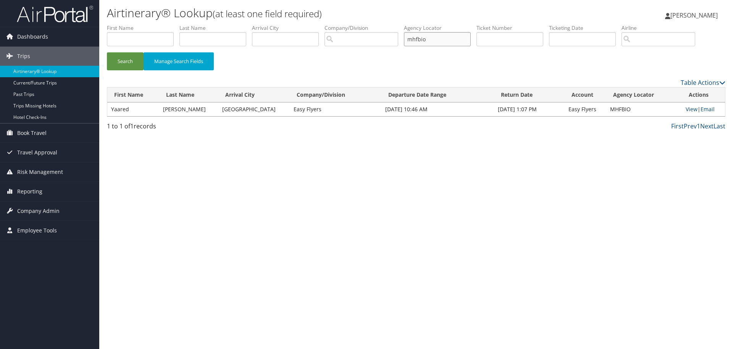
drag, startPoint x: 433, startPoint y: 40, endPoint x: 274, endPoint y: 25, distance: 160.0
click at [274, 24] on ul "First Name Last Name Departure City Arrival City Company/Division Airport/City …" at bounding box center [416, 24] width 619 height 0
type input "uvwjte"
click at [107, 52] on button "Search" at bounding box center [125, 61] width 37 height 18
click at [701, 110] on link "Email" at bounding box center [708, 108] width 14 height 7
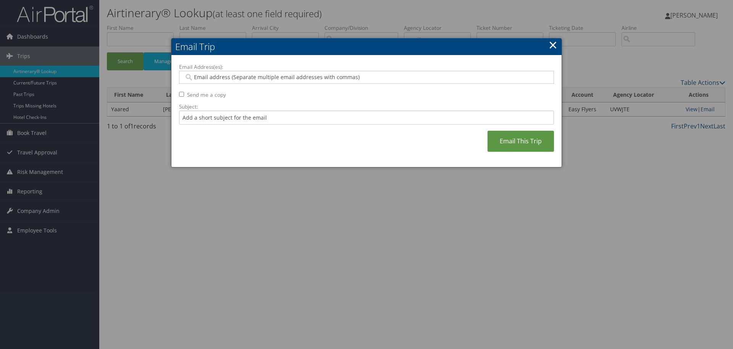
click at [396, 76] on input "Email Address(es):" at bounding box center [366, 77] width 365 height 8
paste input "saudia.teja@easyflyers.com, adrian.sanchez@easyflyers.com, veronica.sanchez@eas…"
type input "saudia.teja@easyflyers.com, adrian.sanchez@easyflyers.com, veronica.sanchez@eas…"
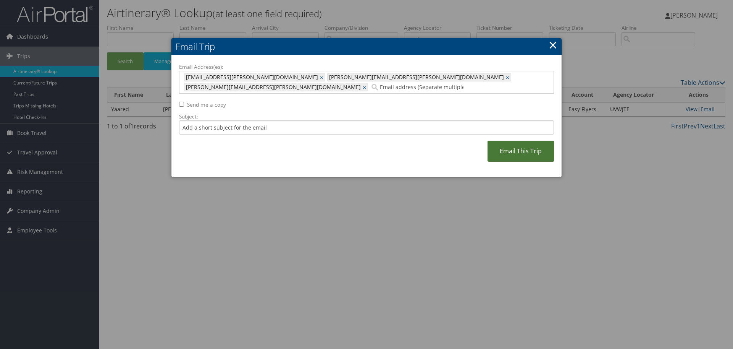
click at [513, 142] on link "Email This Trip" at bounding box center [521, 151] width 66 height 21
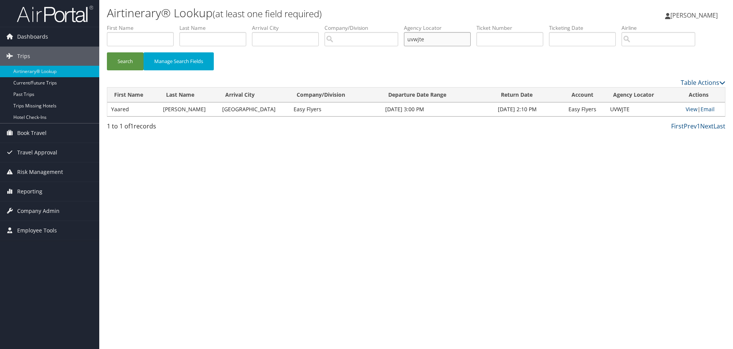
drag, startPoint x: 437, startPoint y: 37, endPoint x: 233, endPoint y: 19, distance: 204.0
click at [233, 19] on div "Airtinerary® Lookup (at least one field required) Gigi Becker Gigi Becker My Se…" at bounding box center [416, 174] width 634 height 349
type input "fvvwwe"
click at [107, 52] on button "Search" at bounding box center [125, 61] width 37 height 18
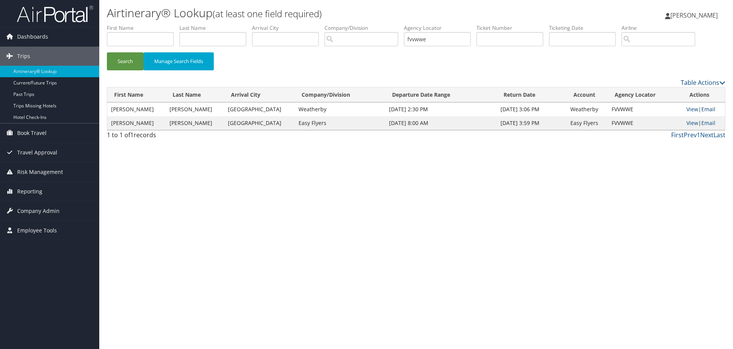
click at [707, 106] on link "Email" at bounding box center [709, 108] width 14 height 7
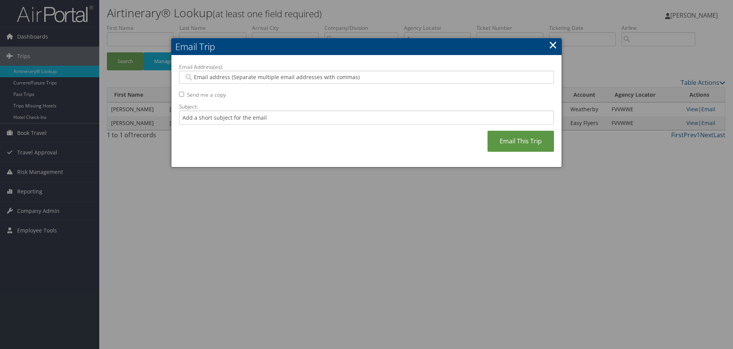
click at [401, 74] on input "Email Address(es):" at bounding box center [366, 77] width 365 height 8
paste input "saudia.teja@easyflyers.com, adrian.sanchez@easyflyers.com, veronica.sanchez@eas…"
type input "saudia.teja@easyflyers.com, adrian.sanchez@easyflyers.com, veronica.sanchez@eas…"
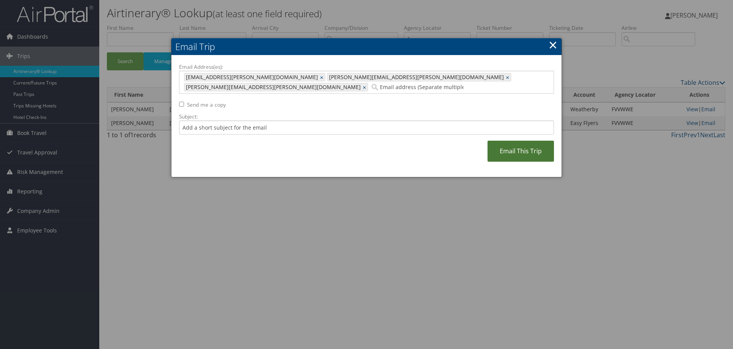
click at [508, 141] on link "Email This Trip" at bounding box center [521, 151] width 66 height 21
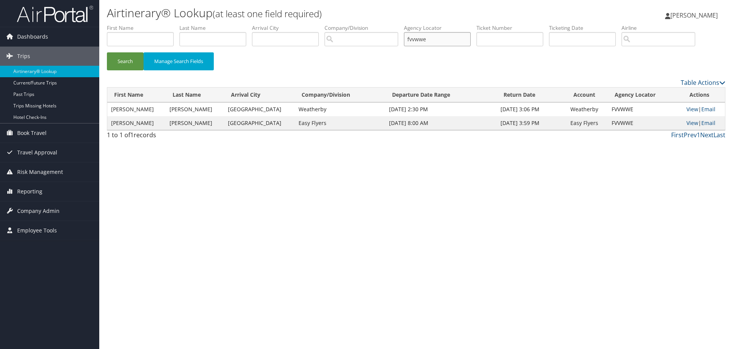
drag, startPoint x: 449, startPoint y: 42, endPoint x: 255, endPoint y: 41, distance: 194.0
click at [255, 24] on ul "First Name Last Name Departure City Arrival City Company/Division Airport/City …" at bounding box center [416, 24] width 619 height 0
type input "czkghd"
click at [107, 52] on button "Search" at bounding box center [125, 61] width 37 height 18
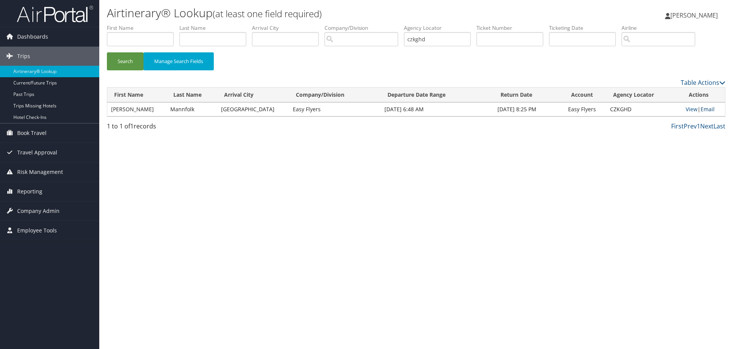
click at [701, 110] on link "Email" at bounding box center [708, 108] width 14 height 7
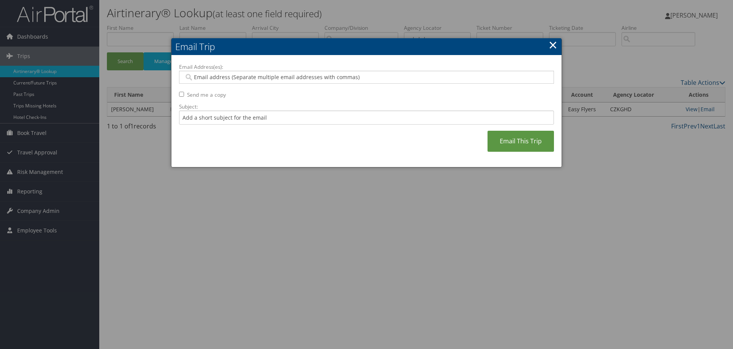
click at [381, 84] on div "Email Address(es): Send me a copy Subject: Email This Trip" at bounding box center [366, 111] width 375 height 97
click at [380, 79] on input "Email Address(es):" at bounding box center [366, 77] width 365 height 8
paste input "saudia.teja@easyflyers.com, adrian.sanchez@easyflyers.com, veronica.sanchez@eas…"
type input "saudia.teja@easyflyers.com, adrian.sanchez@easyflyers.com, veronica.sanchez@eas…"
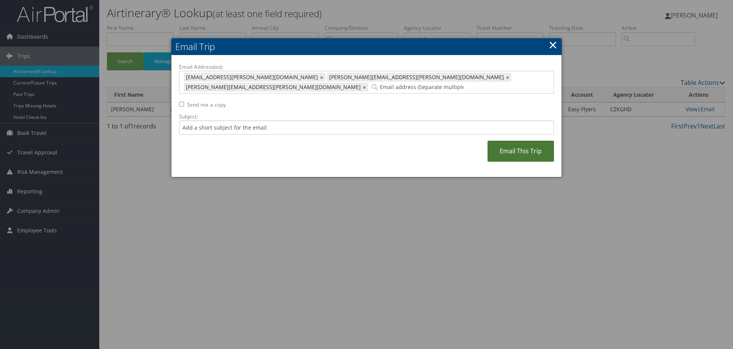
click at [514, 141] on link "Email This Trip" at bounding box center [521, 151] width 66 height 21
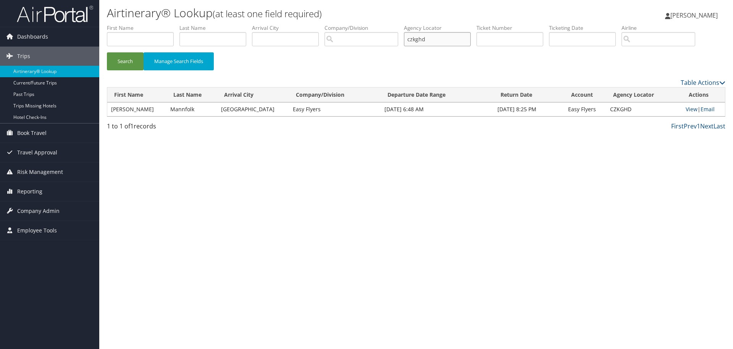
drag, startPoint x: 440, startPoint y: 39, endPoint x: 199, endPoint y: 39, distance: 241.0
click at [199, 24] on ul "First Name Last Name Departure City Arrival City Company/Division Airport/City …" at bounding box center [416, 24] width 619 height 0
type input "yxojjy"
click at [107, 52] on button "Search" at bounding box center [125, 61] width 37 height 18
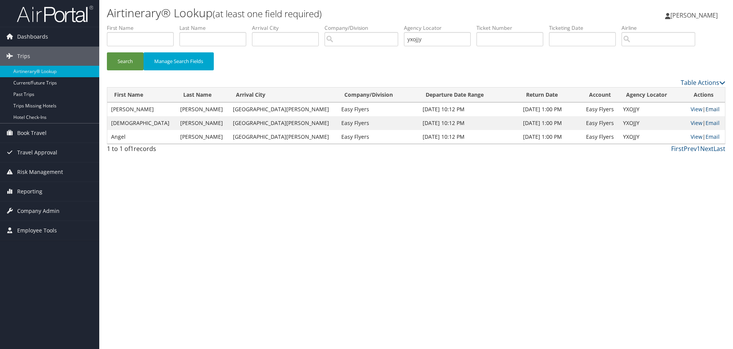
click at [708, 112] on link "Email" at bounding box center [713, 108] width 14 height 7
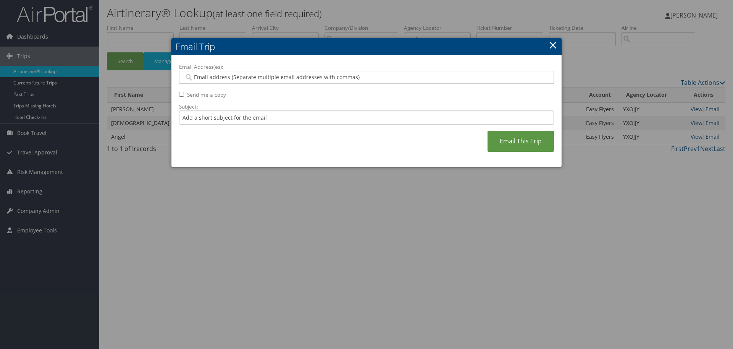
click at [306, 73] on input "Email Address(es):" at bounding box center [366, 77] width 365 height 8
paste input "saudia.teja@easyflyers.com, adrian.sanchez@easyflyers.com, veronica.sanchez@eas…"
type input "saudia.teja@easyflyers.com, adrian.sanchez@easyflyers.com, veronica.sanchez@eas…"
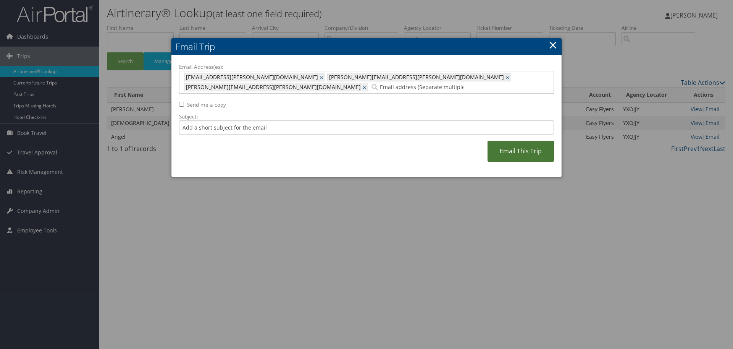
click at [537, 141] on link "Email This Trip" at bounding box center [521, 151] width 66 height 21
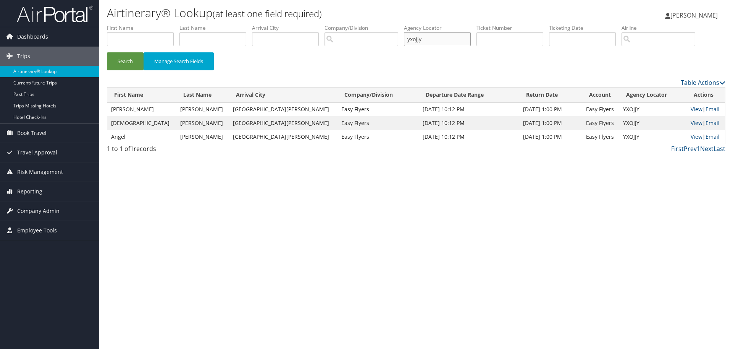
drag, startPoint x: 445, startPoint y: 44, endPoint x: 312, endPoint y: 44, distance: 132.1
click at [312, 24] on ul "First Name Last Name Departure City Arrival City Company/Division Airport/City …" at bounding box center [416, 24] width 619 height 0
type input "geekwf"
click at [107, 52] on button "Search" at bounding box center [125, 61] width 37 height 18
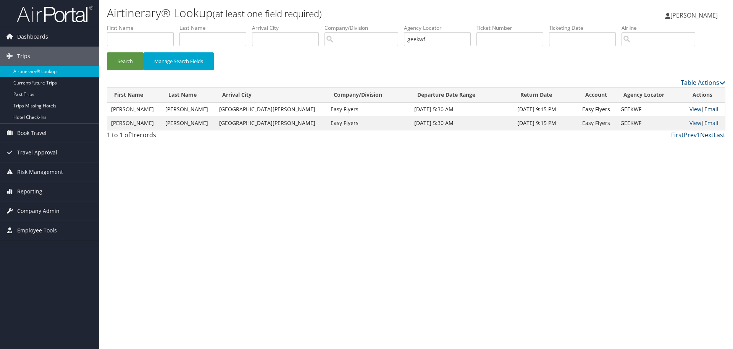
click at [710, 108] on link "Email" at bounding box center [712, 108] width 14 height 7
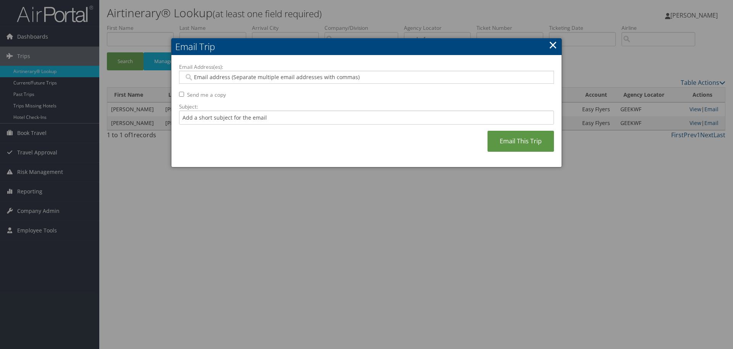
drag, startPoint x: 352, startPoint y: 77, endPoint x: 351, endPoint y: 83, distance: 5.8
click at [351, 83] on div at bounding box center [366, 77] width 375 height 13
paste input "saudia.teja@easyflyers.com, adrian.sanchez@easyflyers.com, veronica.sanchez@eas…"
type input "saudia.teja@easyflyers.com, adrian.sanchez@easyflyers.com, veronica.sanchez@eas…"
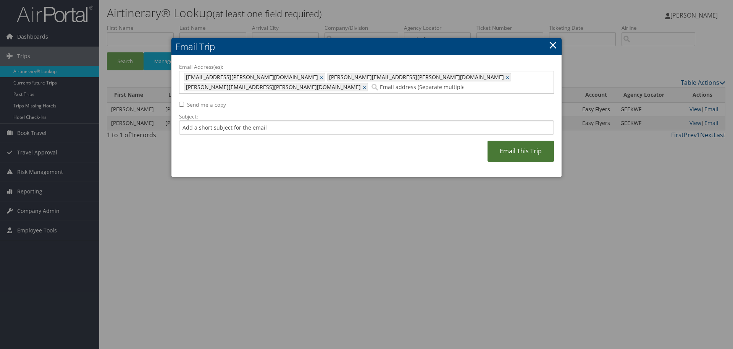
click at [515, 141] on link "Email This Trip" at bounding box center [521, 151] width 66 height 21
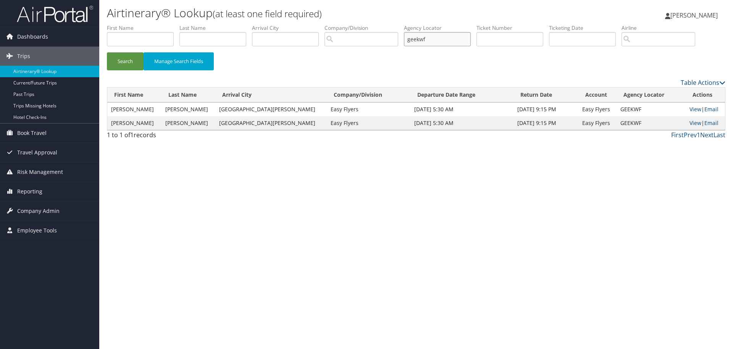
drag, startPoint x: 436, startPoint y: 42, endPoint x: 255, endPoint y: 45, distance: 181.1
click at [255, 24] on ul "First Name Last Name Departure City Arrival City Company/Division Airport/City …" at bounding box center [416, 24] width 619 height 0
type input "ckncjf"
click at [107, 52] on button "Search" at bounding box center [125, 61] width 37 height 18
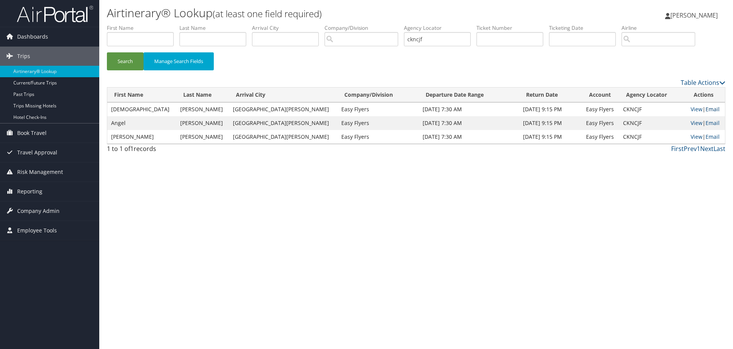
click at [706, 110] on link "Email" at bounding box center [713, 108] width 14 height 7
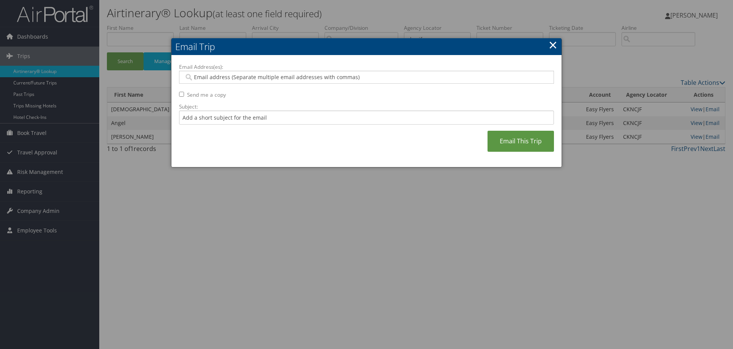
click at [318, 79] on input "Email Address(es):" at bounding box center [366, 77] width 365 height 8
paste input "saudia.teja@easyflyers.com, adrian.sanchez@easyflyers.com, veronica.sanchez@eas…"
type input "saudia.teja@easyflyers.com, adrian.sanchez@easyflyers.com, veronica.sanchez@eas…"
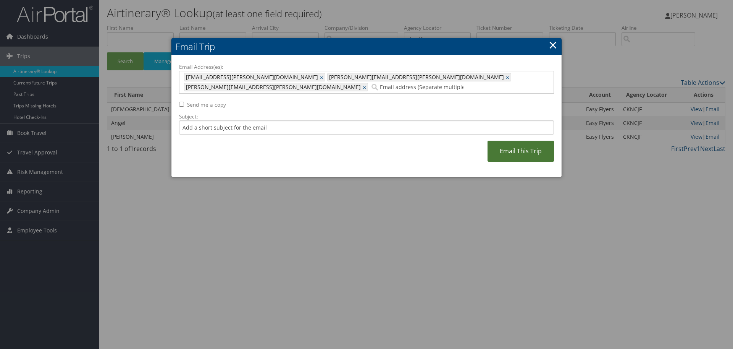
click at [522, 144] on link "Email This Trip" at bounding box center [521, 151] width 66 height 21
